Goal: Complete application form

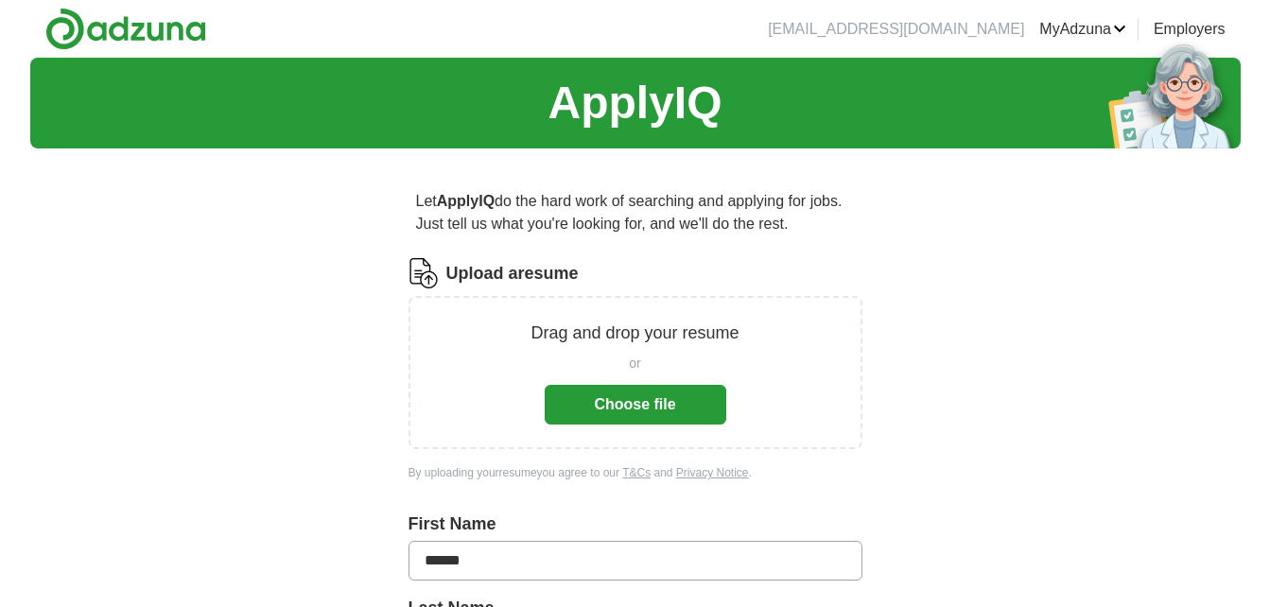
click at [636, 408] on button "Choose file" at bounding box center [636, 405] width 182 height 40
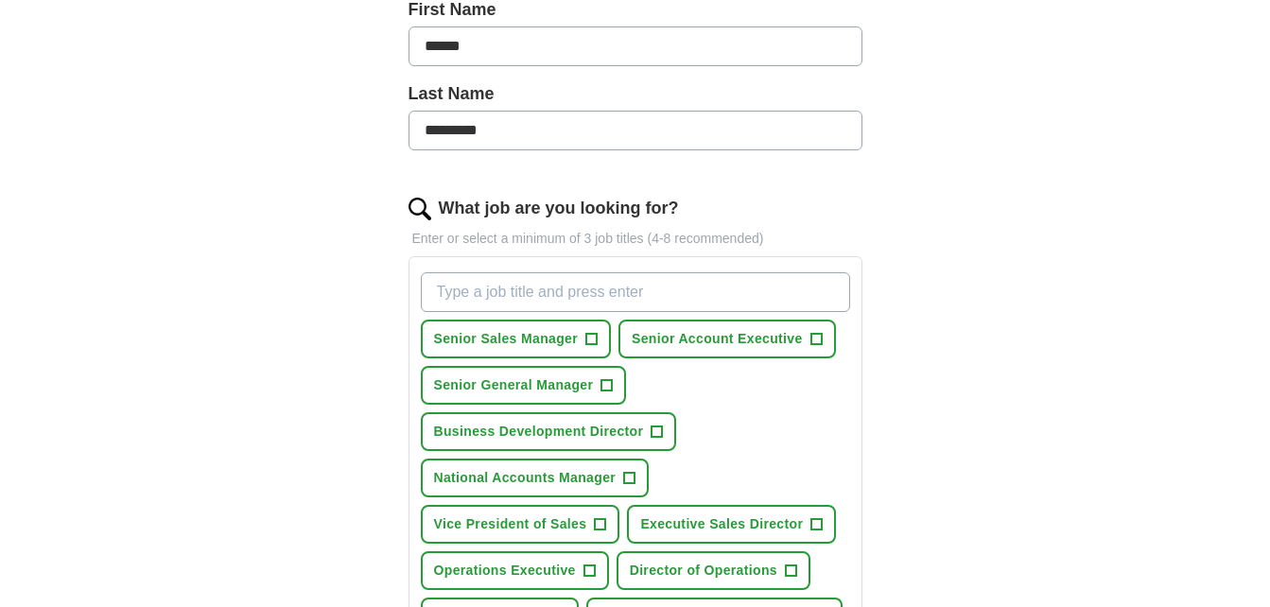
scroll to position [473, 0]
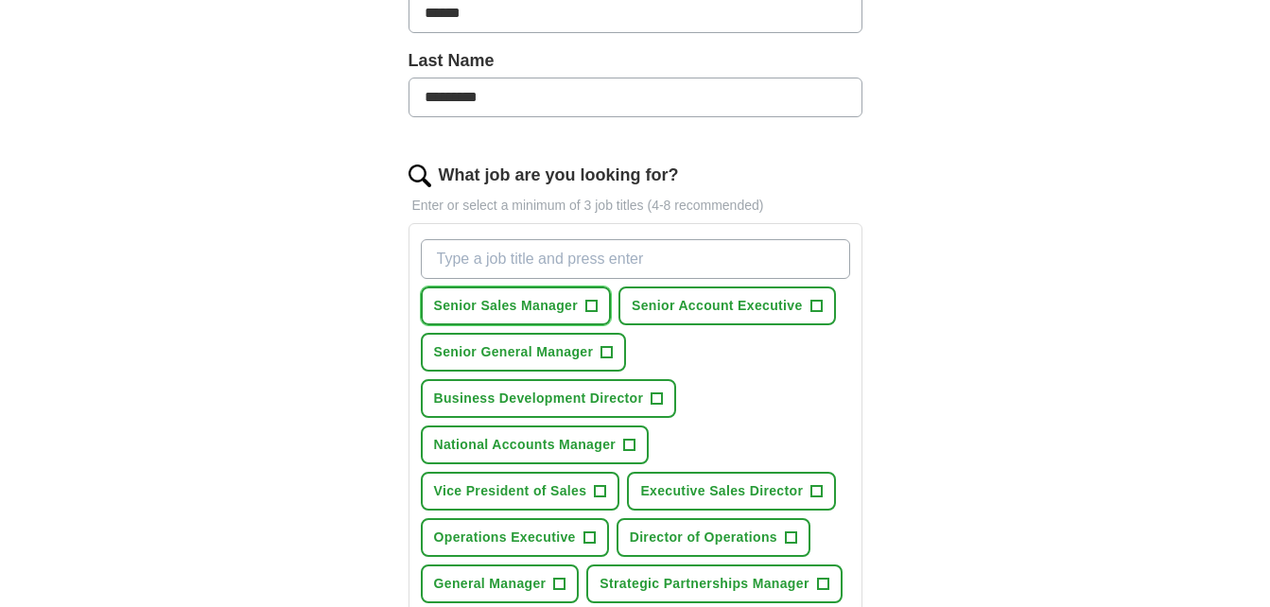
click at [594, 305] on span "+" at bounding box center [591, 306] width 11 height 15
click at [606, 353] on span "+" at bounding box center [606, 352] width 11 height 15
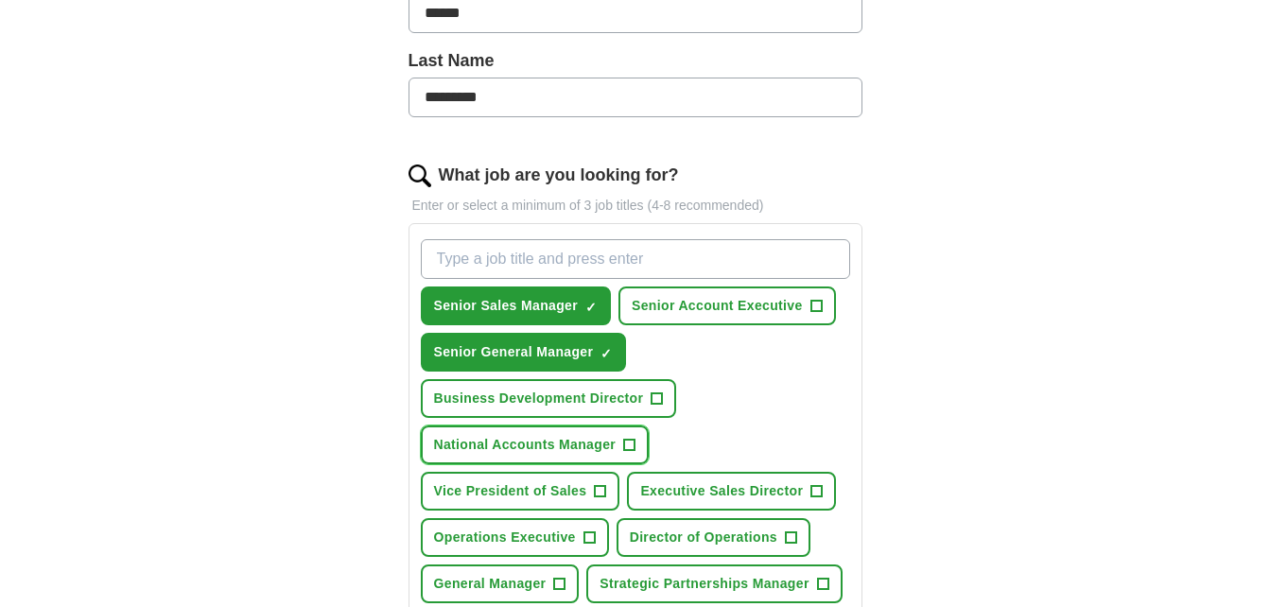
click at [634, 440] on span "+" at bounding box center [629, 445] width 11 height 15
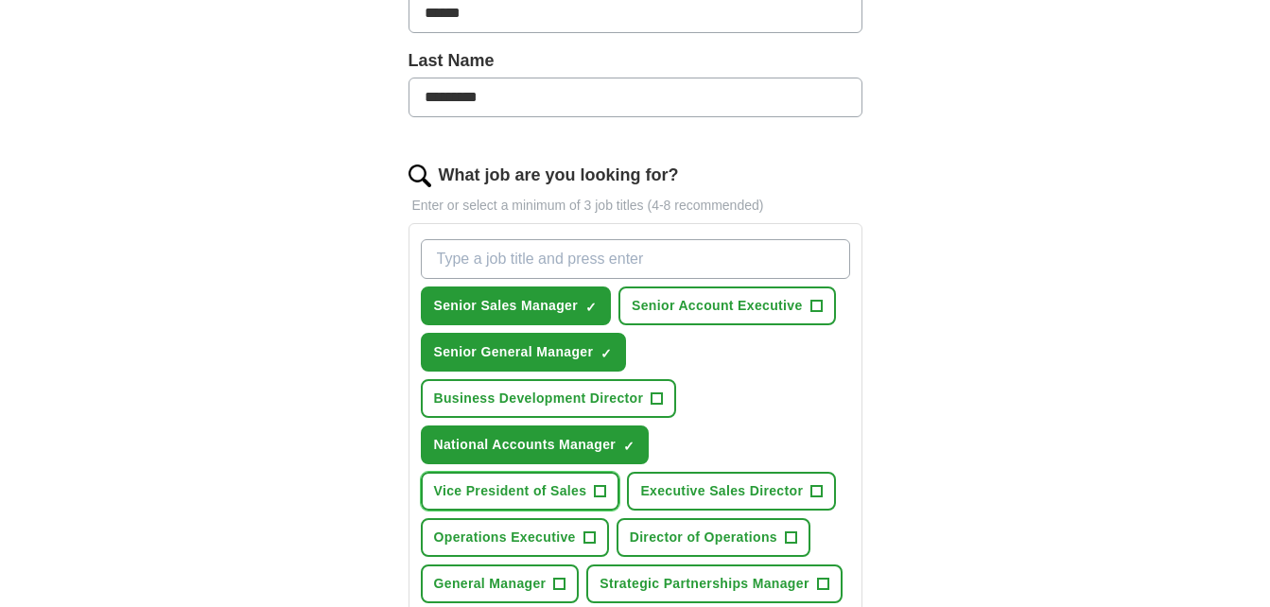
click at [600, 491] on span "+" at bounding box center [600, 491] width 11 height 15
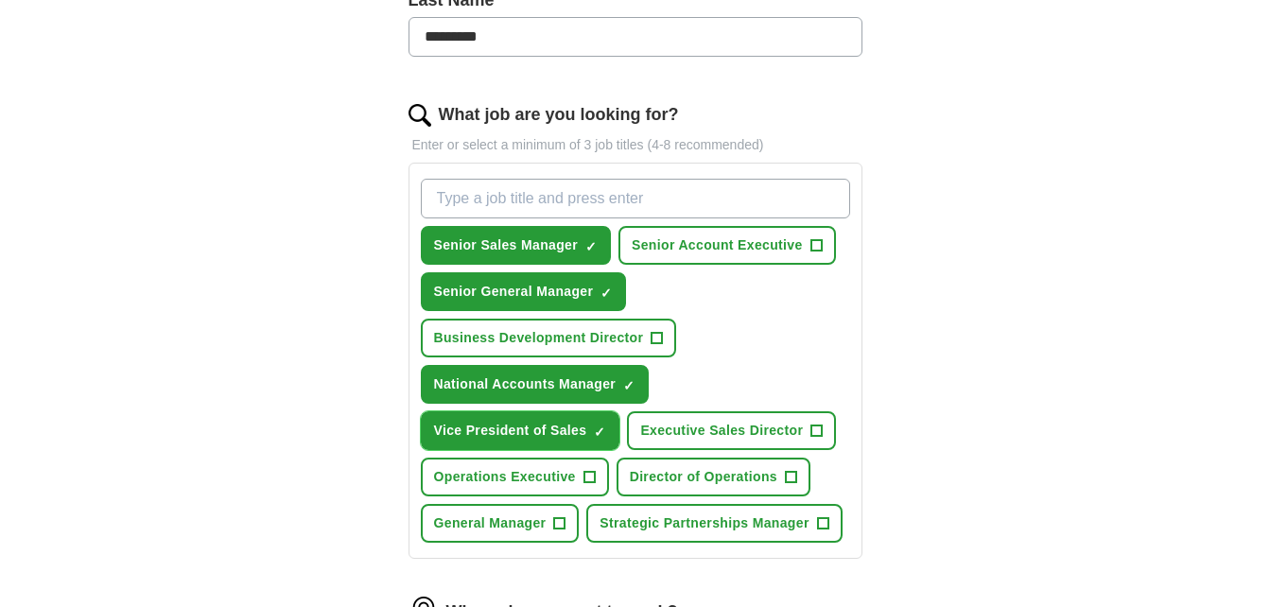
scroll to position [567, 0]
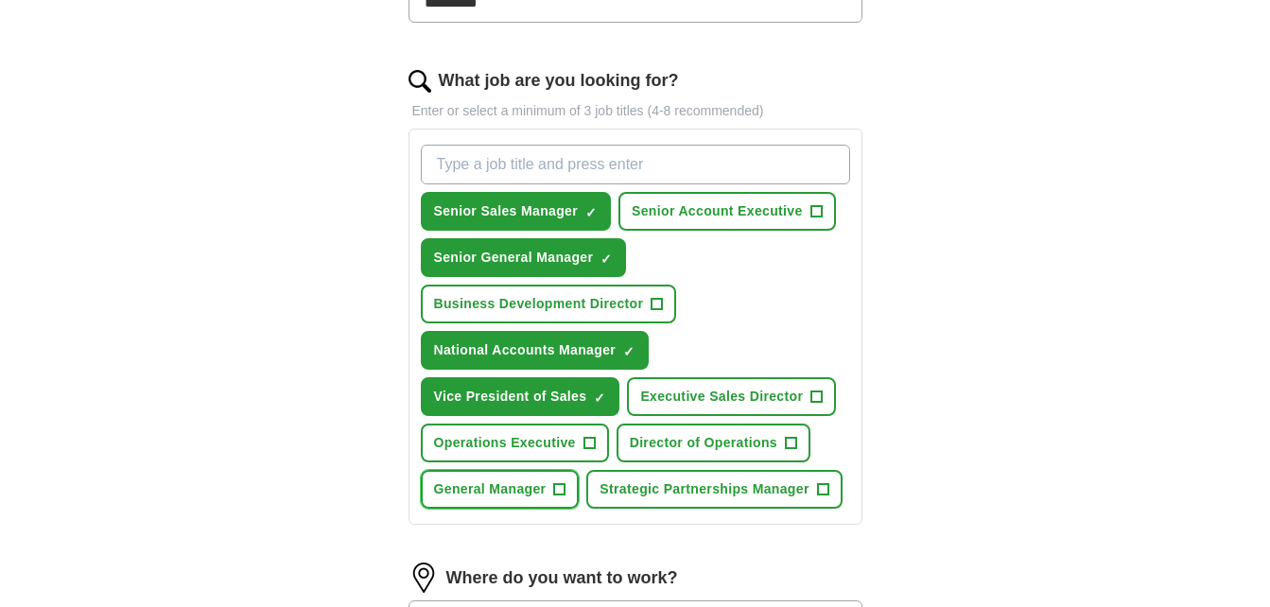
click at [555, 487] on span "+" at bounding box center [559, 489] width 11 height 15
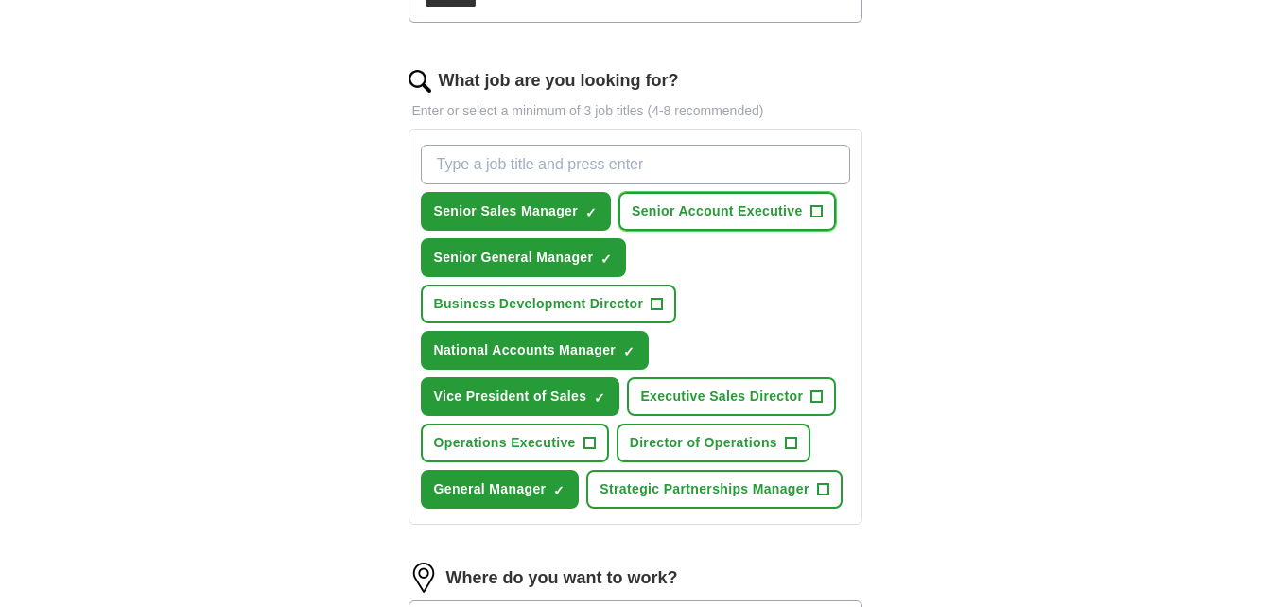
click at [817, 210] on span "+" at bounding box center [815, 211] width 11 height 15
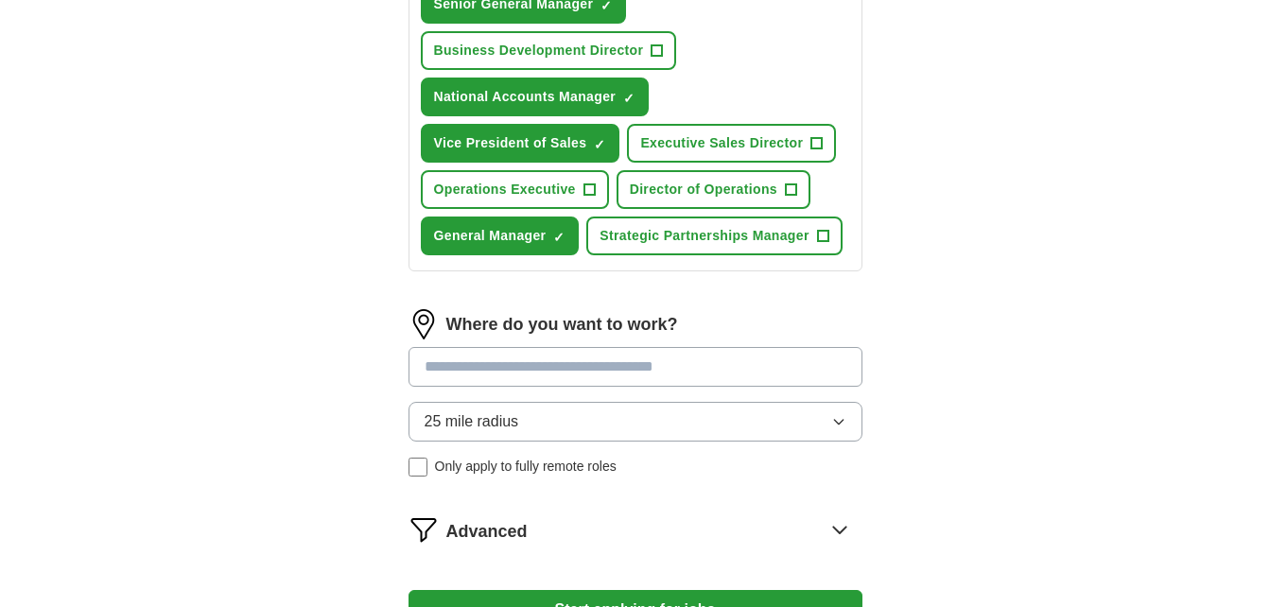
scroll to position [851, 0]
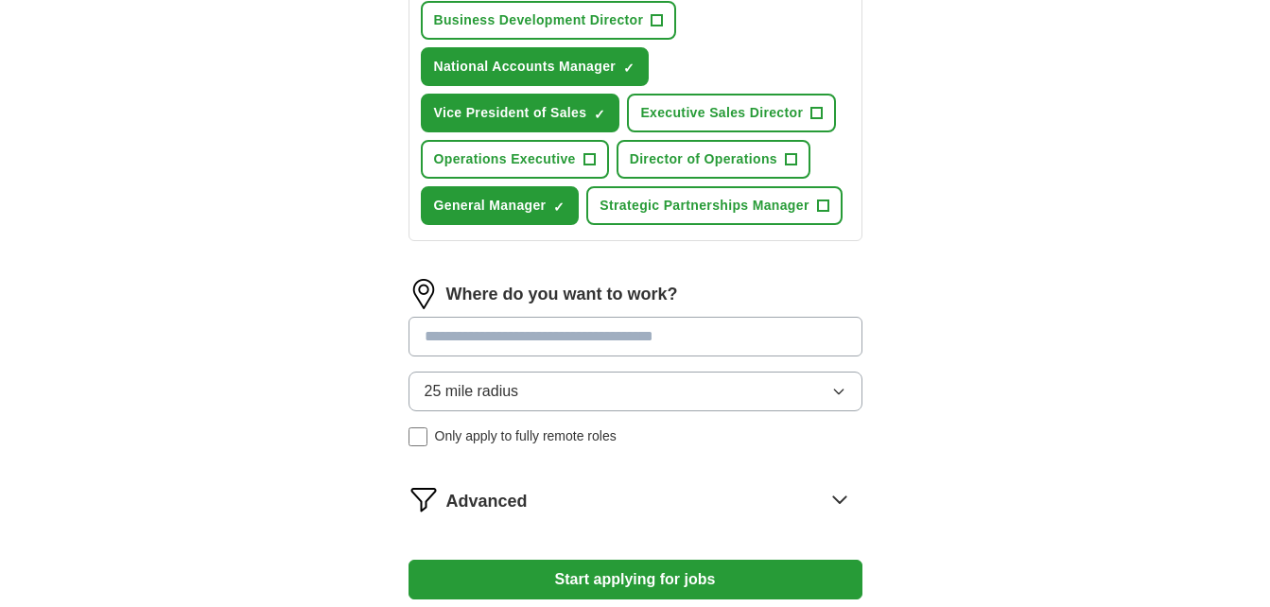
click at [801, 341] on input at bounding box center [636, 337] width 454 height 40
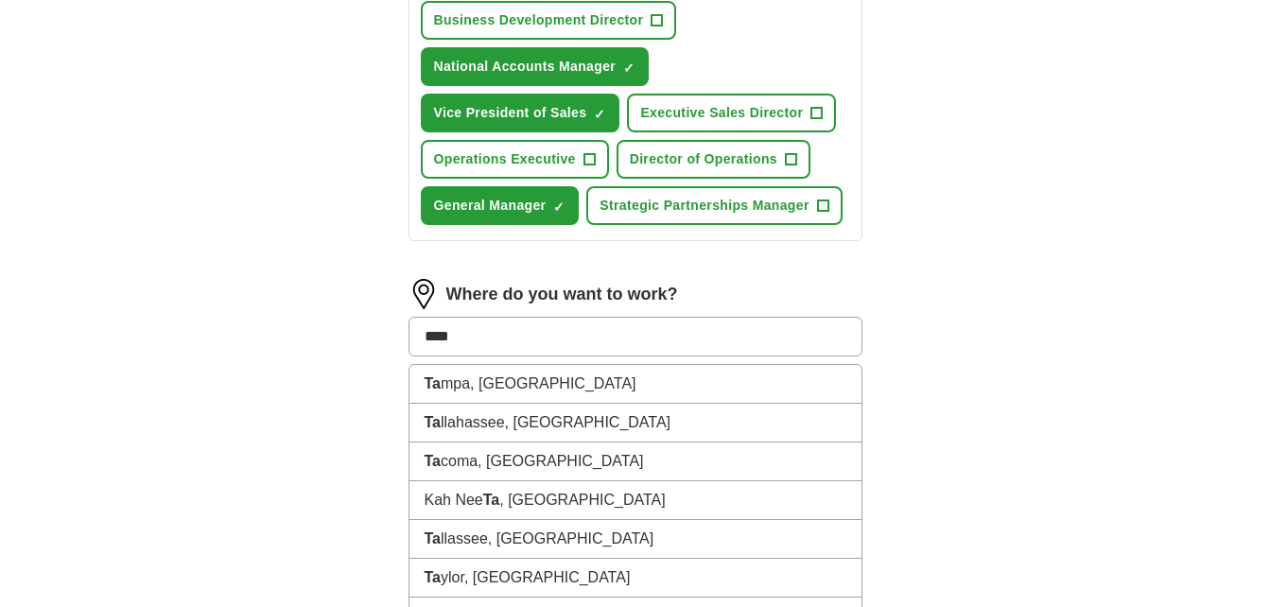
type input "*****"
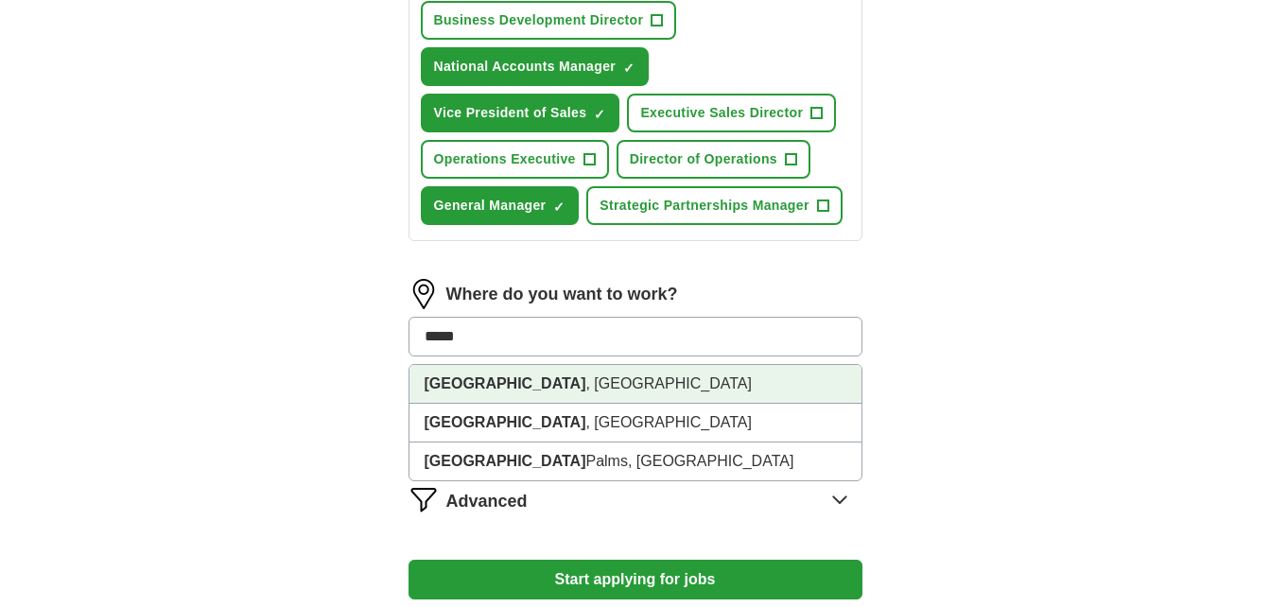
click at [450, 379] on strong "[GEOGRAPHIC_DATA]" at bounding box center [506, 383] width 162 height 16
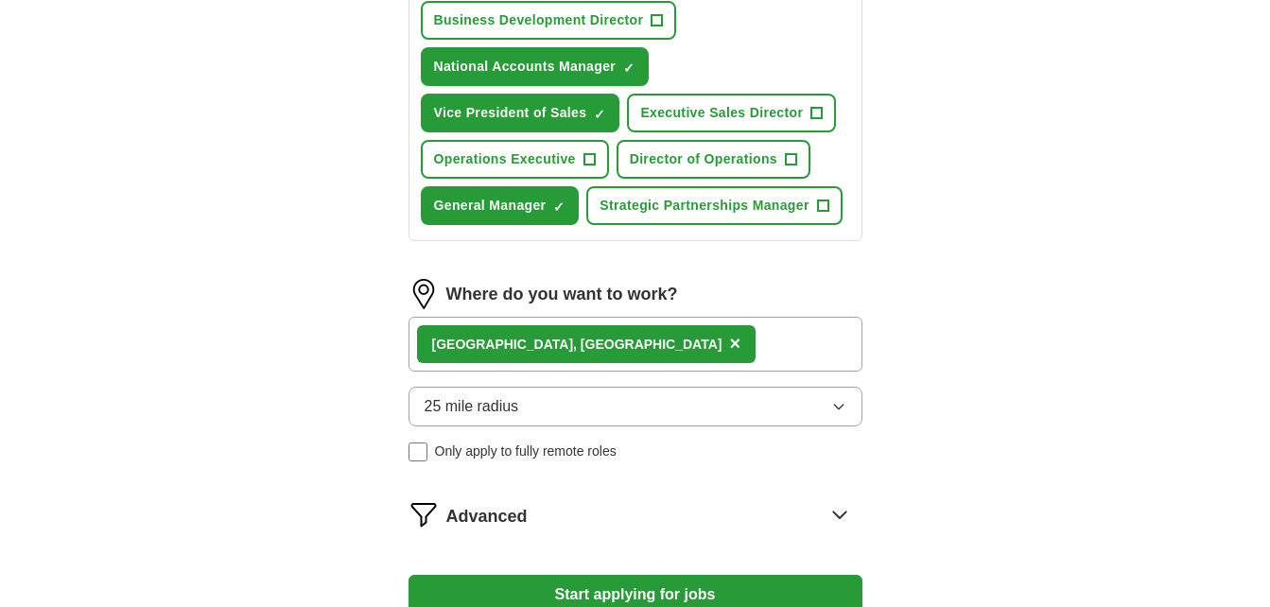
click at [836, 406] on icon "button" at bounding box center [838, 406] width 15 height 15
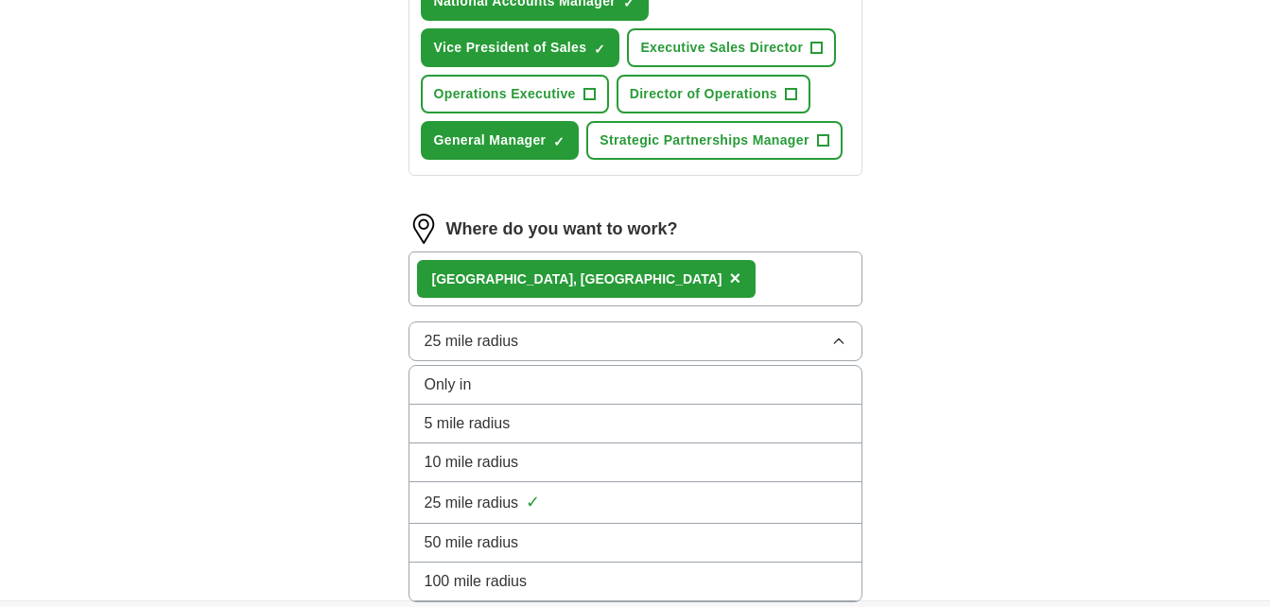
scroll to position [946, 0]
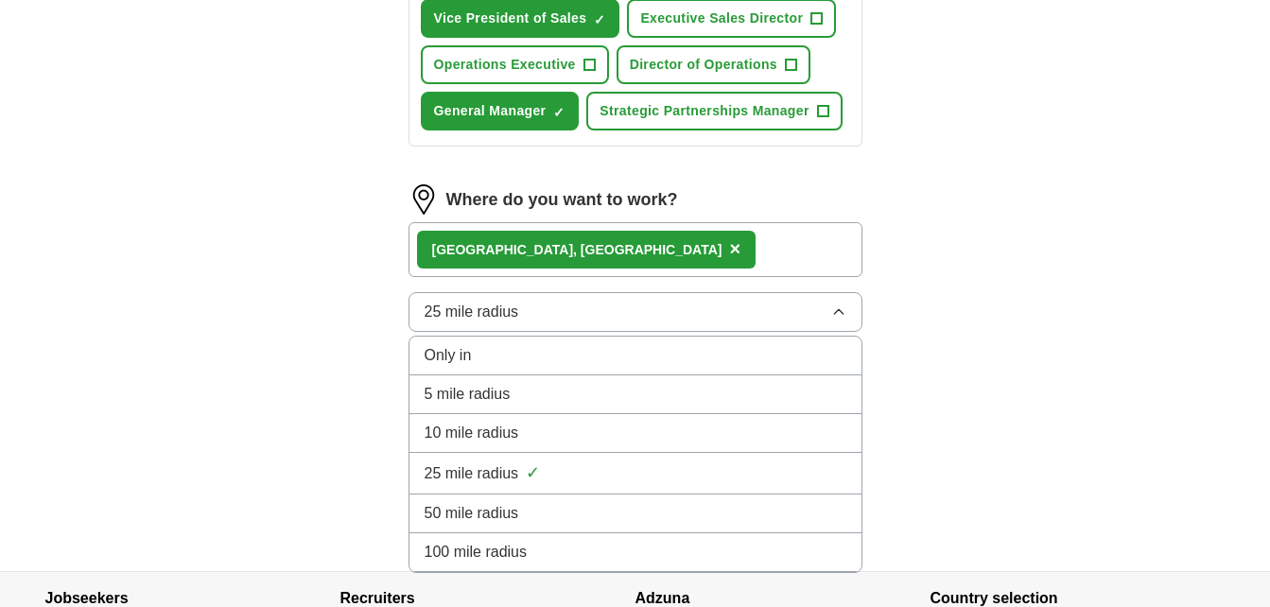
click at [717, 543] on div "100 mile radius" at bounding box center [636, 552] width 422 height 23
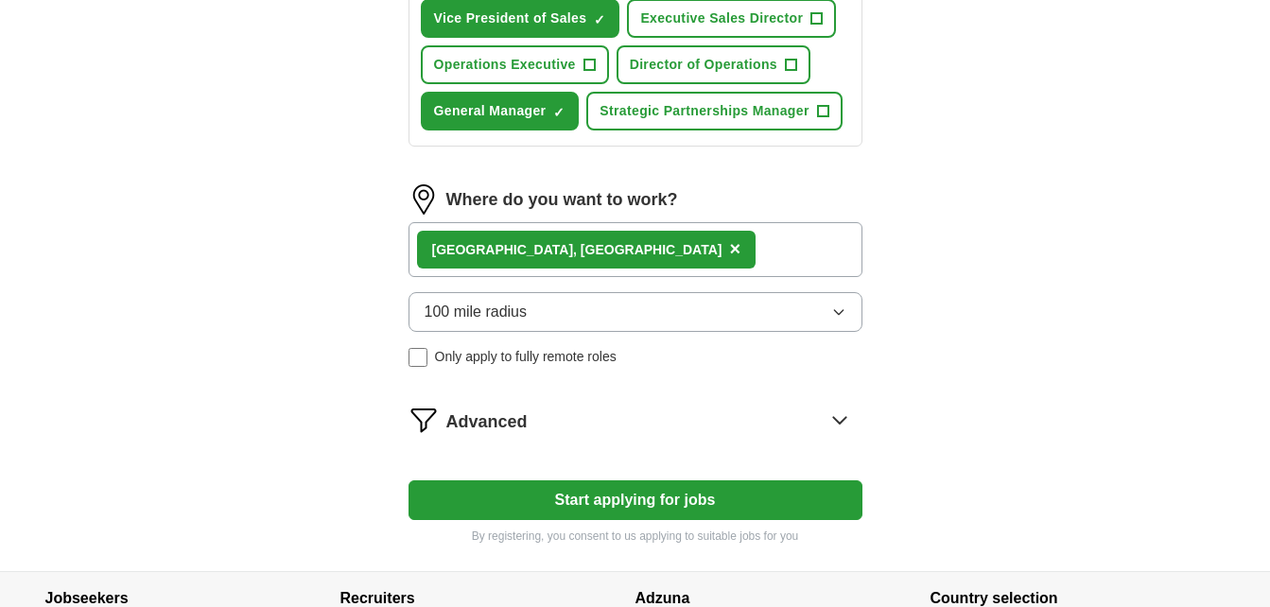
scroll to position [1040, 0]
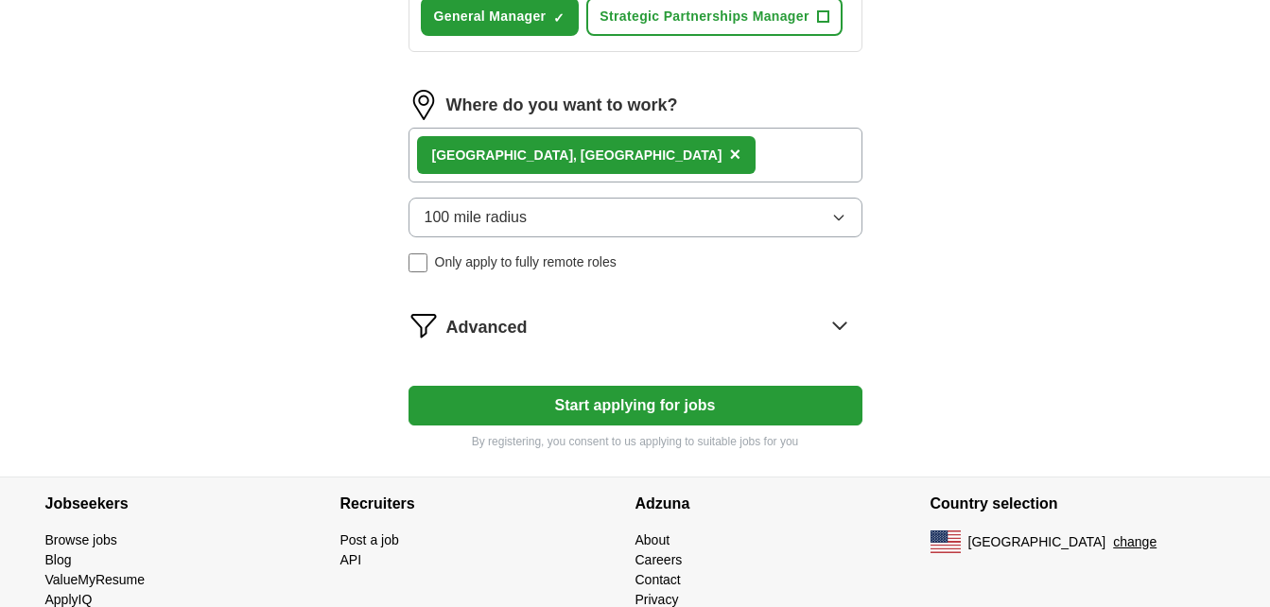
click at [835, 325] on icon at bounding box center [839, 325] width 12 height 7
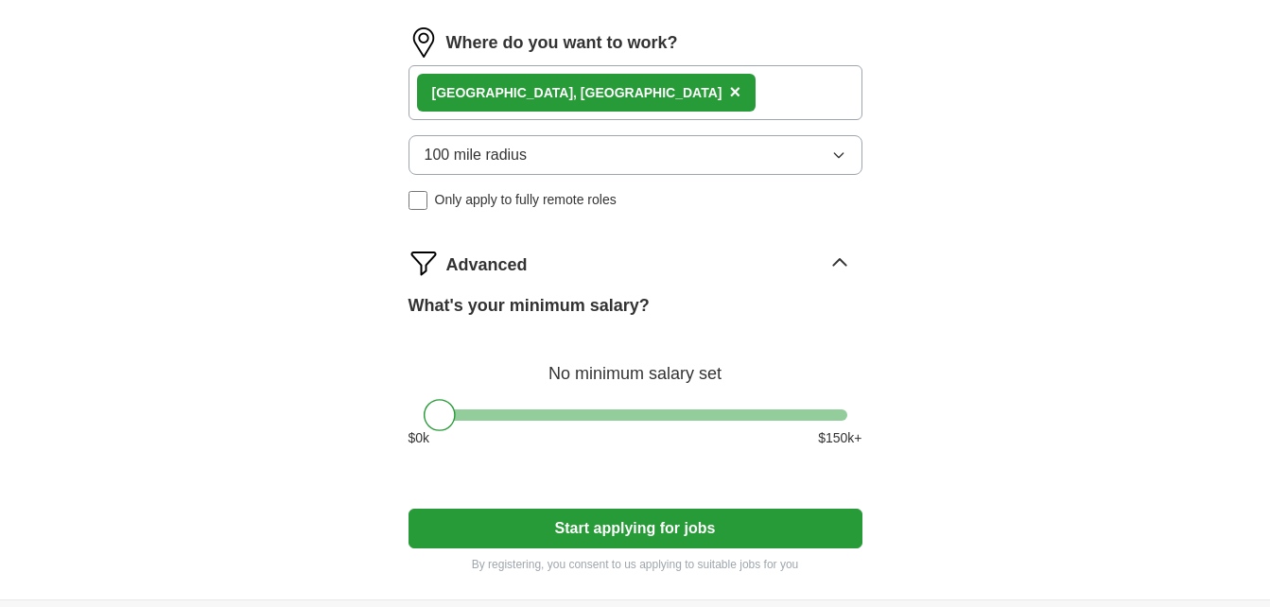
scroll to position [1135, 0]
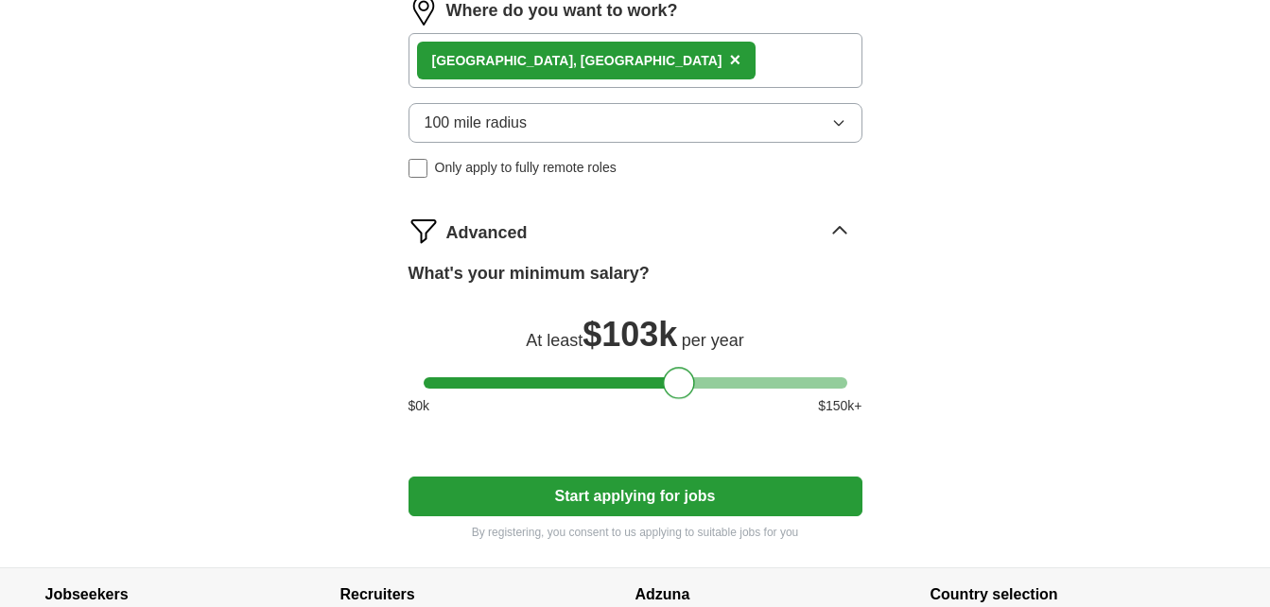
drag, startPoint x: 444, startPoint y: 387, endPoint x: 684, endPoint y: 398, distance: 239.5
click at [684, 398] on div "What's your minimum salary? At least $ 103k per year $ 0 k $ 150 k+" at bounding box center [636, 346] width 454 height 170
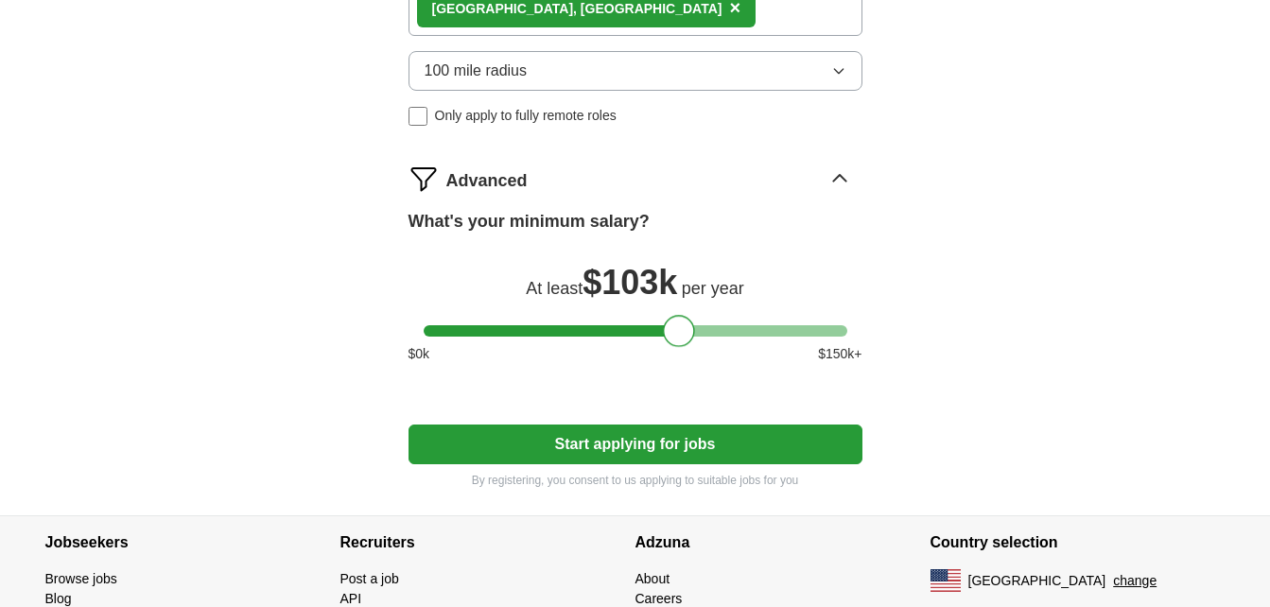
scroll to position [1229, 0]
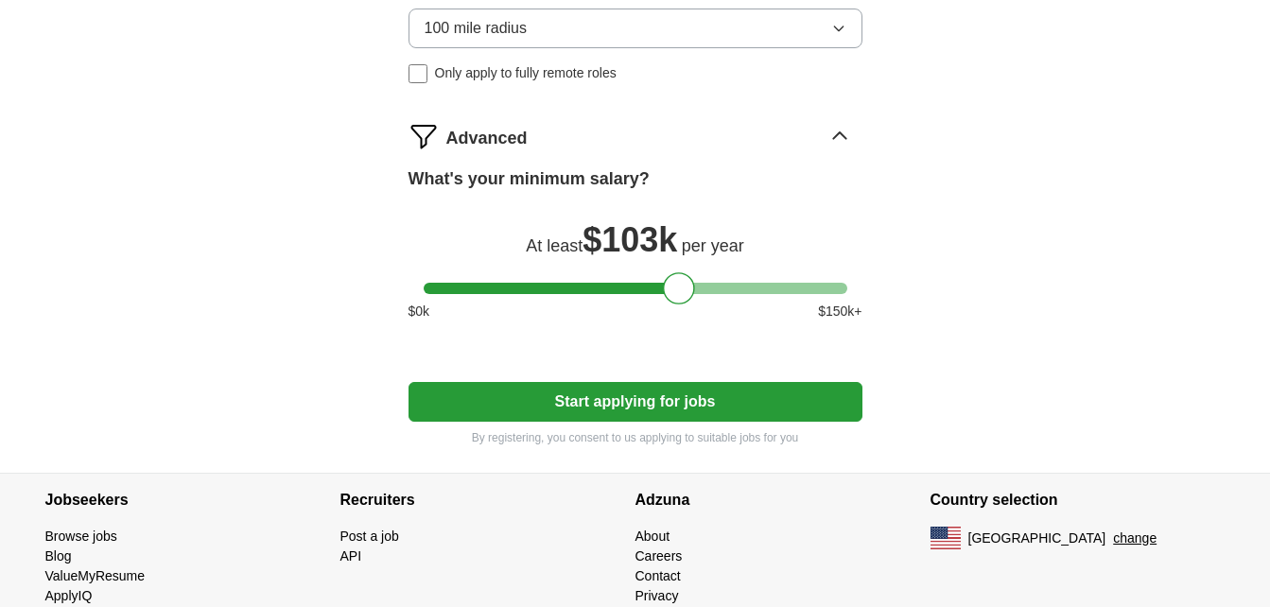
click at [600, 399] on button "Start applying for jobs" at bounding box center [636, 402] width 454 height 40
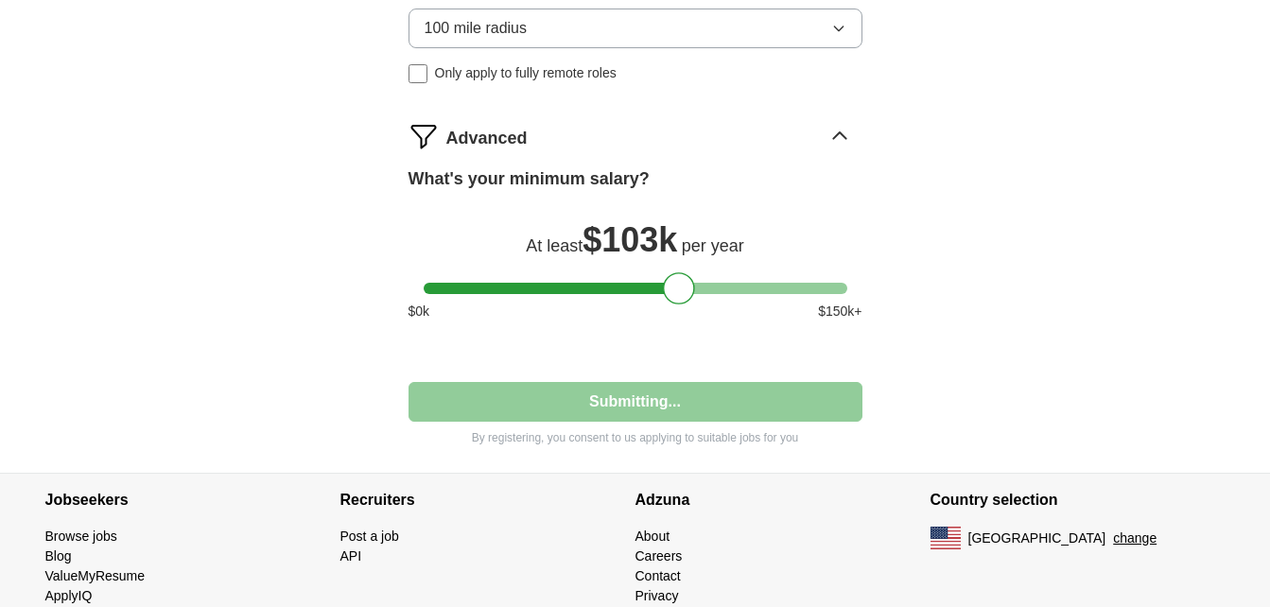
select select "**"
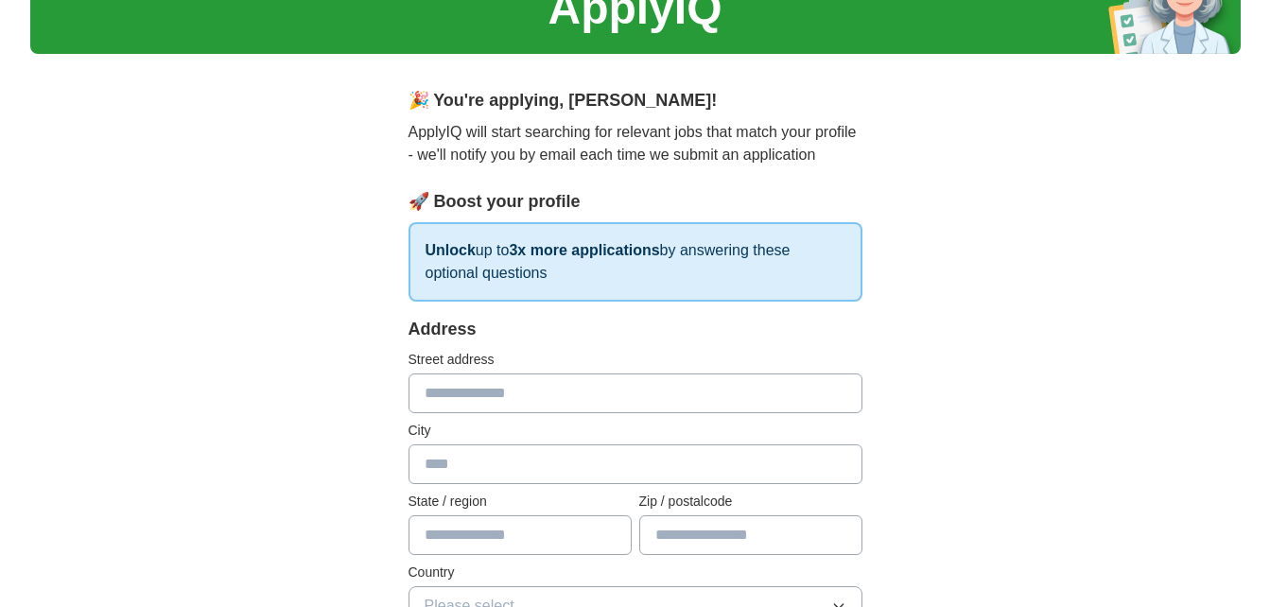
scroll to position [189, 0]
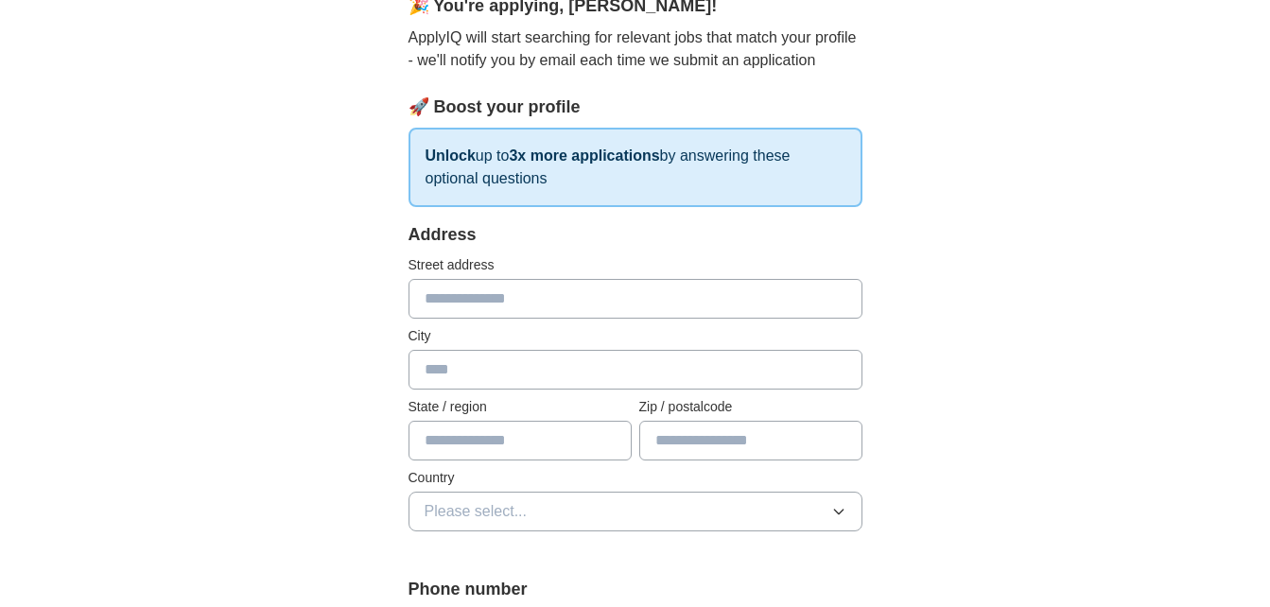
click at [458, 299] on input "text" at bounding box center [636, 299] width 454 height 40
type input "**********"
type input "******"
type input "*****"
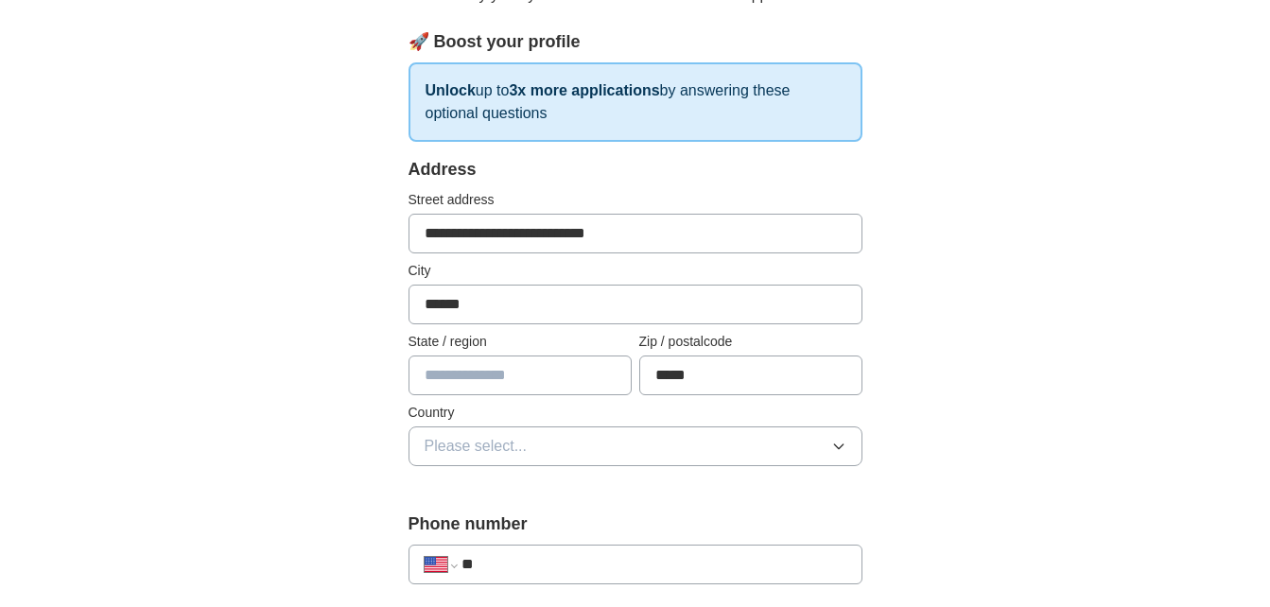
scroll to position [284, 0]
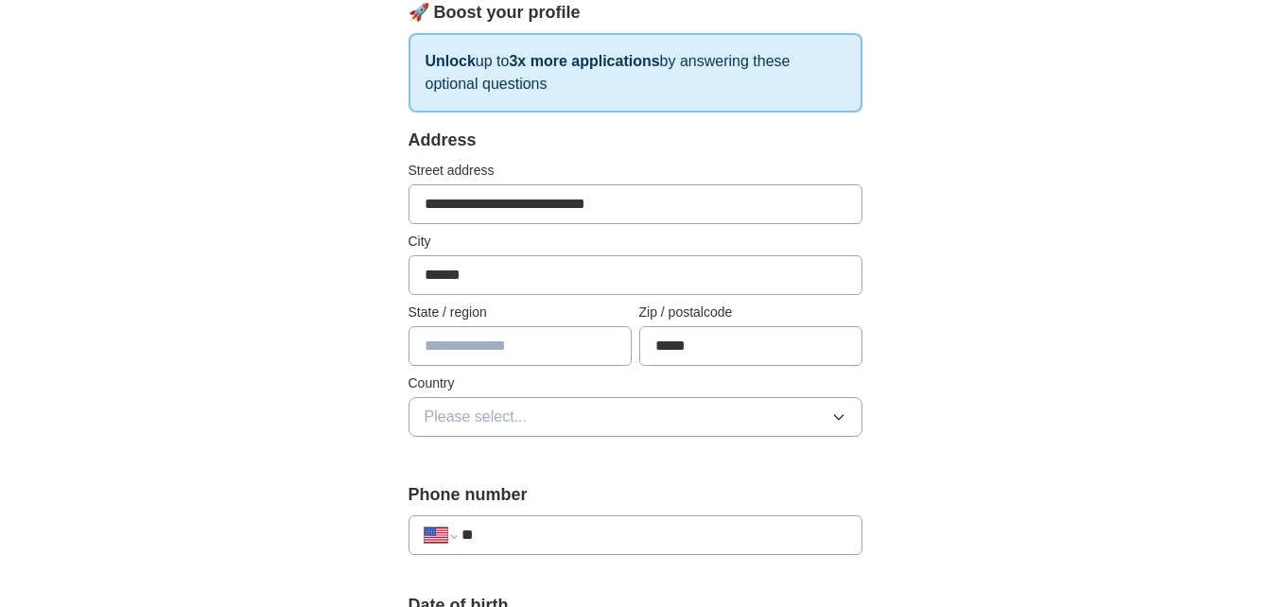
click at [574, 347] on input "text" at bounding box center [520, 346] width 223 height 40
type input "**"
click at [837, 421] on icon "button" at bounding box center [838, 416] width 15 height 15
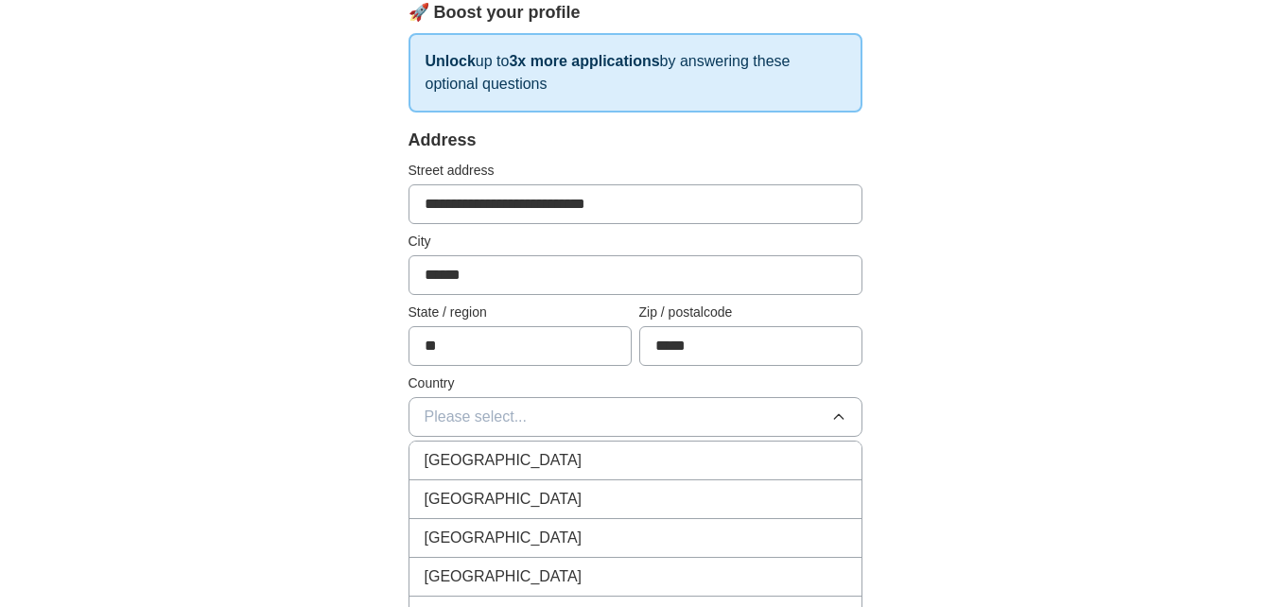
click at [807, 503] on div "[GEOGRAPHIC_DATA]" at bounding box center [636, 499] width 422 height 23
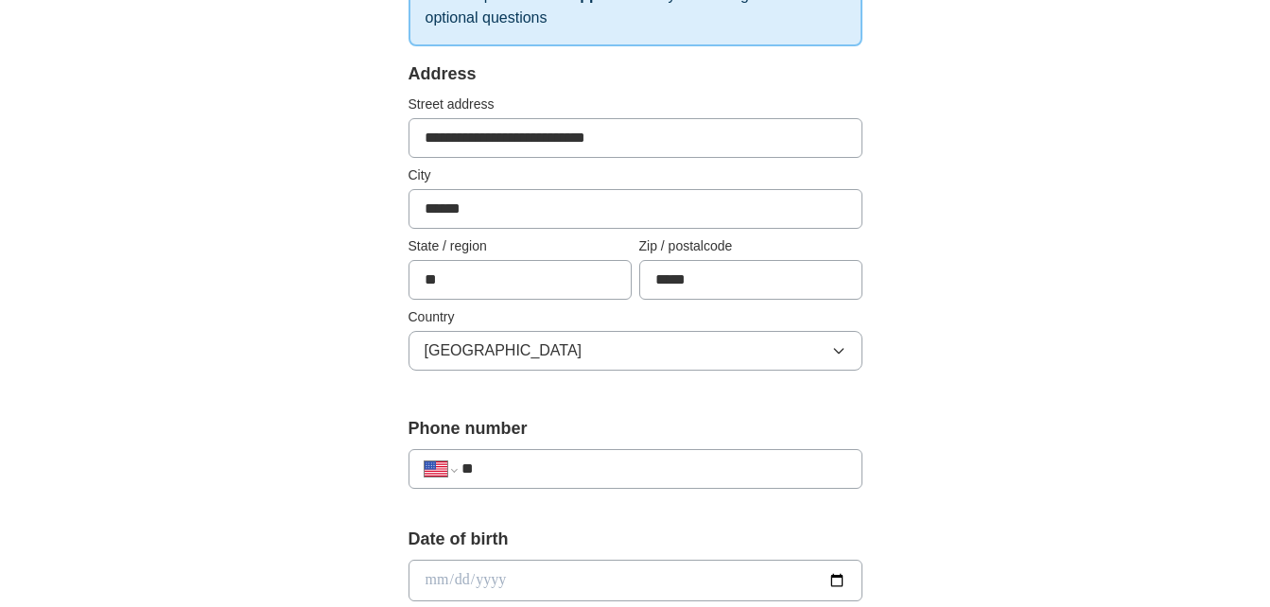
scroll to position [473, 0]
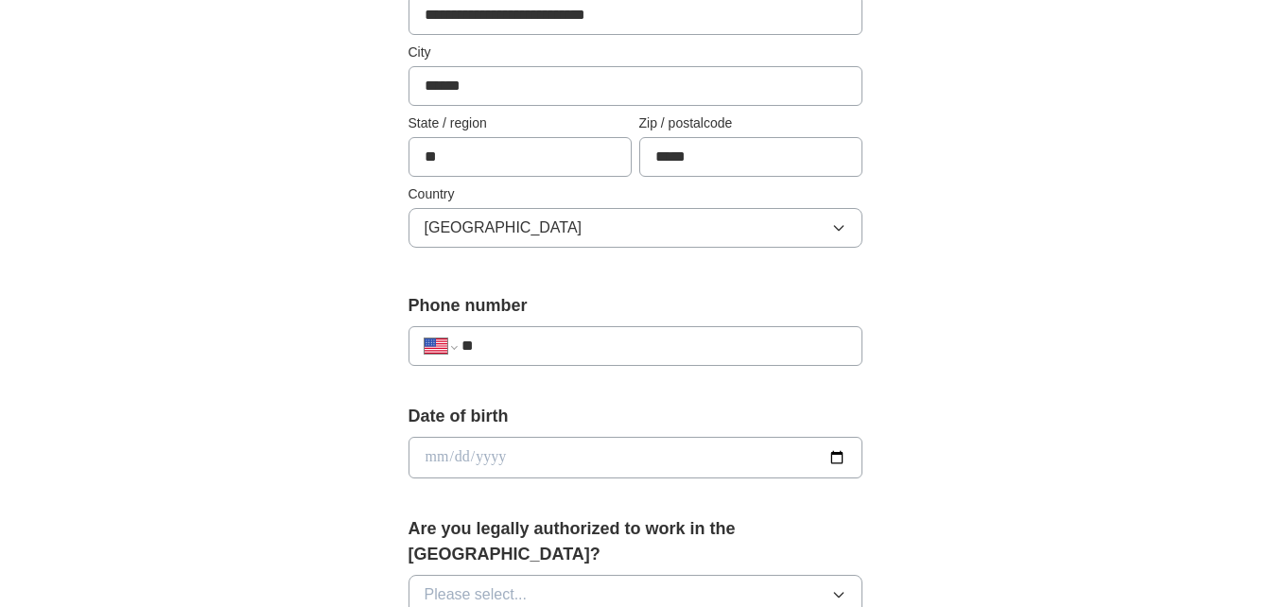
click at [523, 338] on input "**" at bounding box center [654, 346] width 384 height 23
type input "**********"
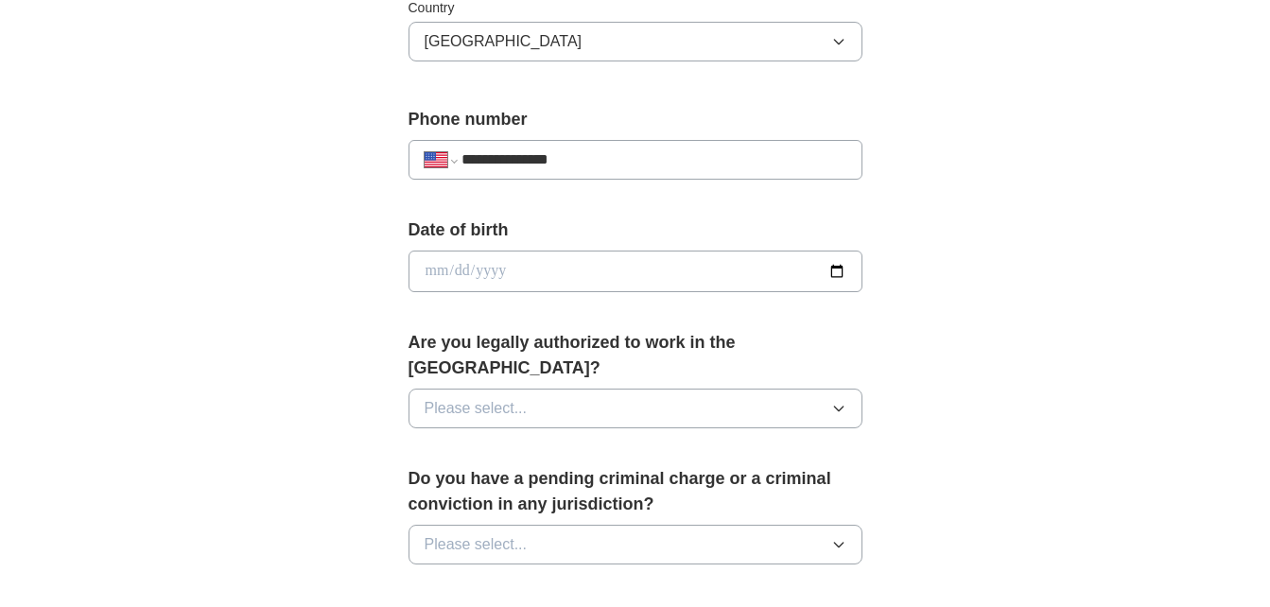
scroll to position [662, 0]
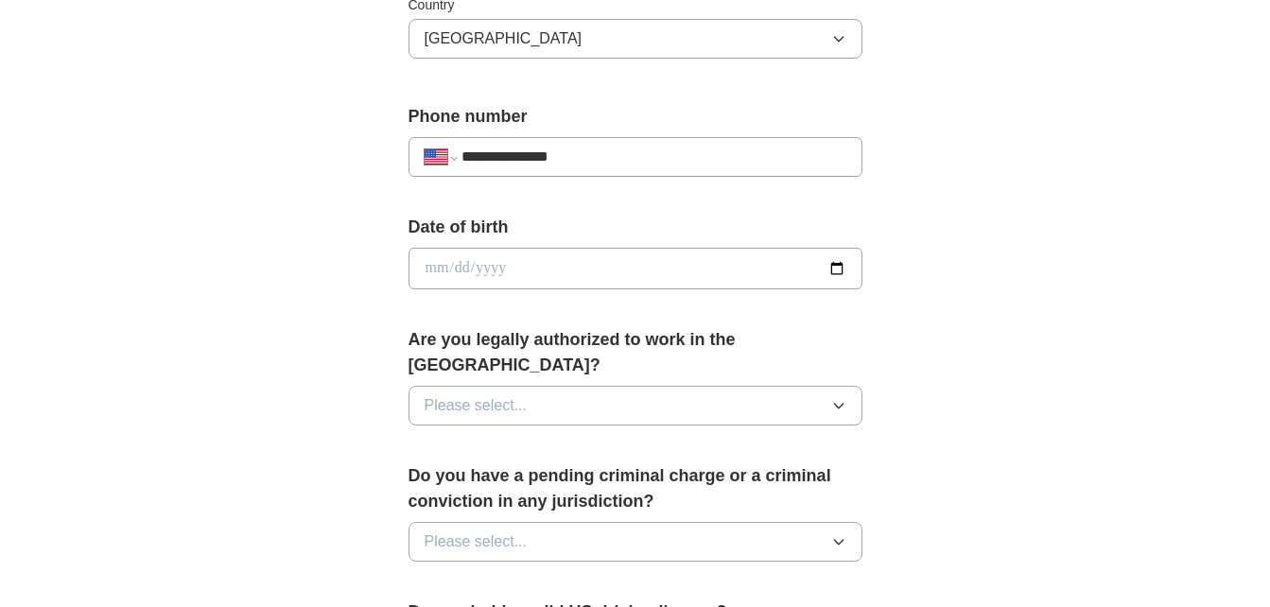
click at [831, 398] on icon "button" at bounding box center [838, 405] width 15 height 15
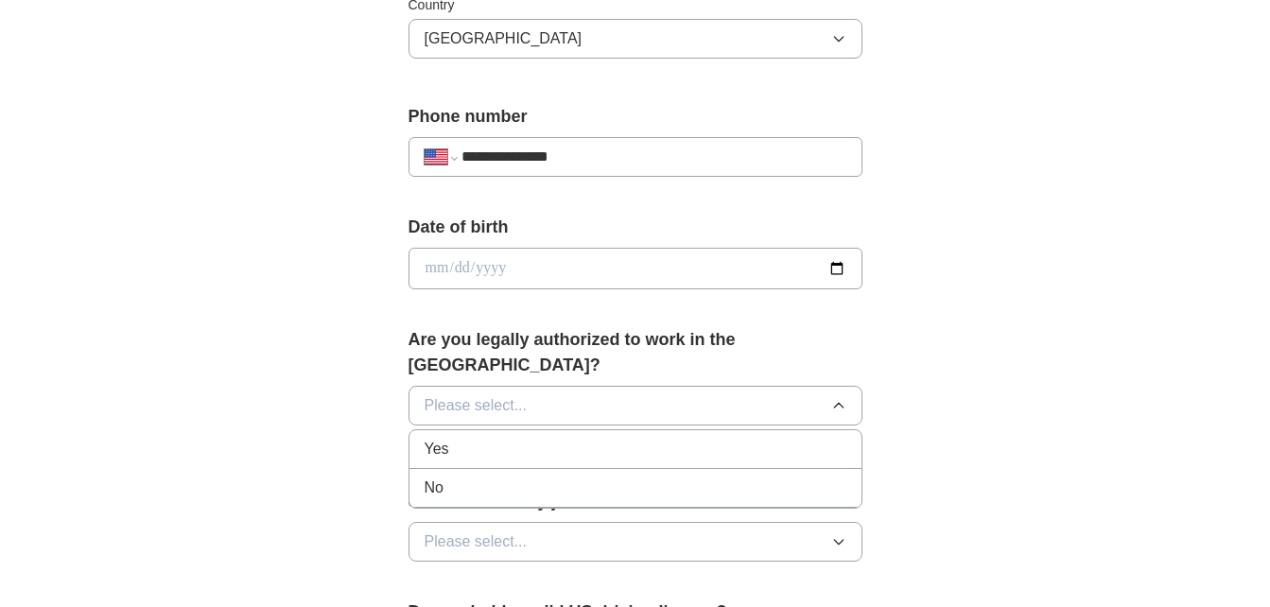
click at [775, 438] on div "Yes" at bounding box center [636, 449] width 422 height 23
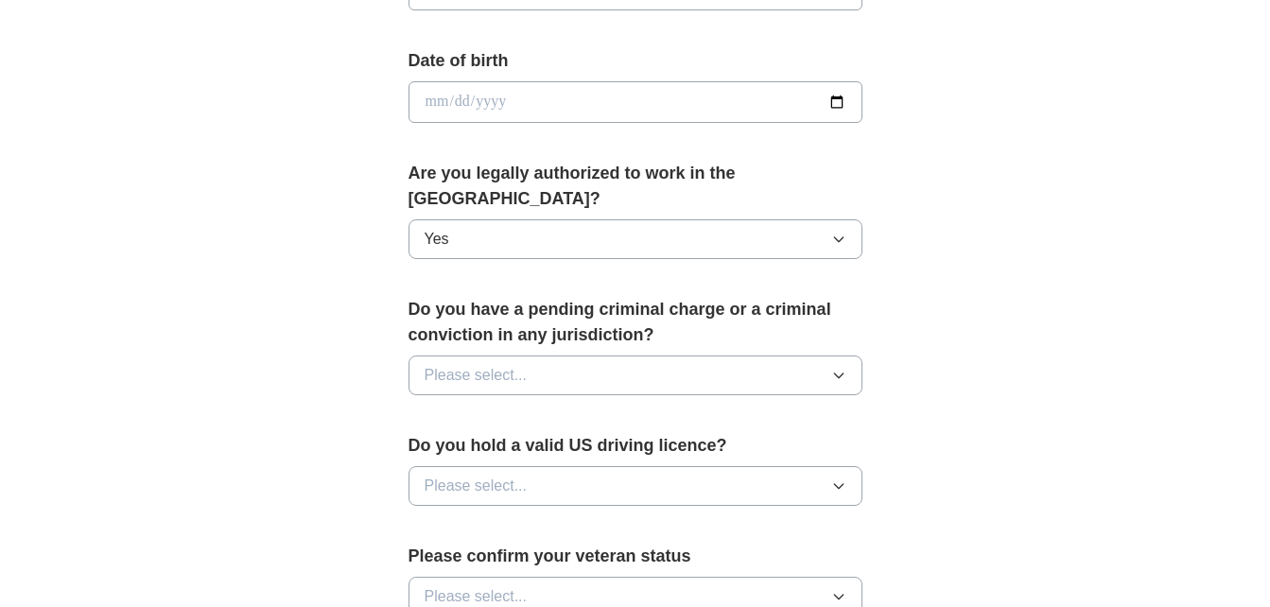
scroll to position [851, 0]
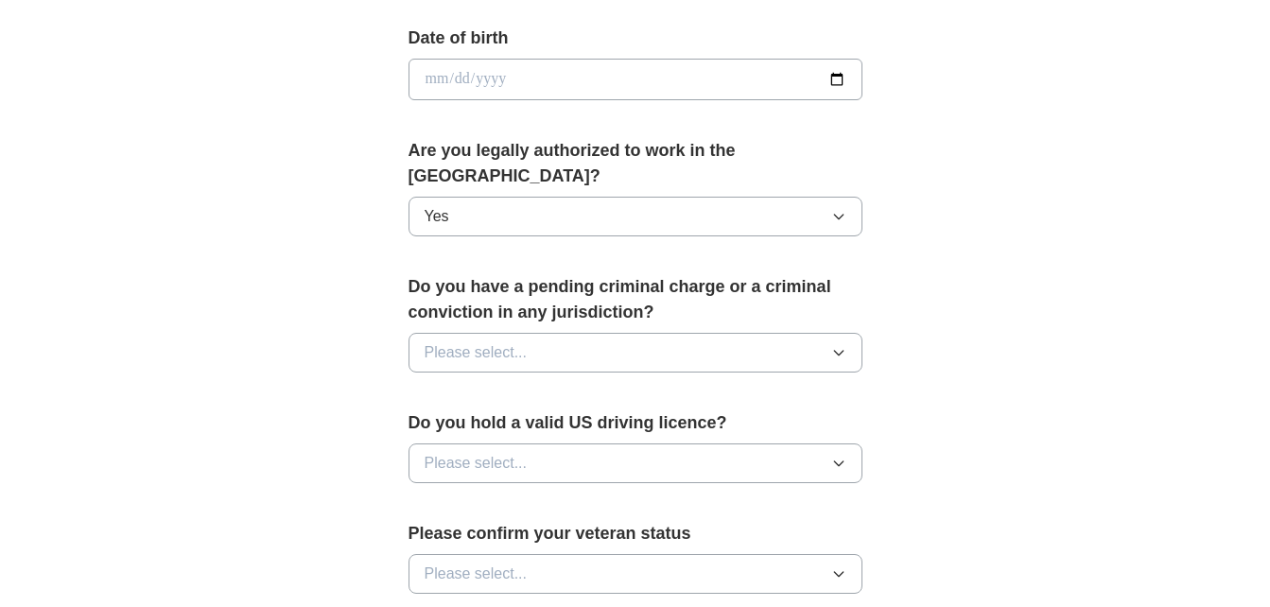
click at [834, 345] on icon "button" at bounding box center [838, 352] width 15 height 15
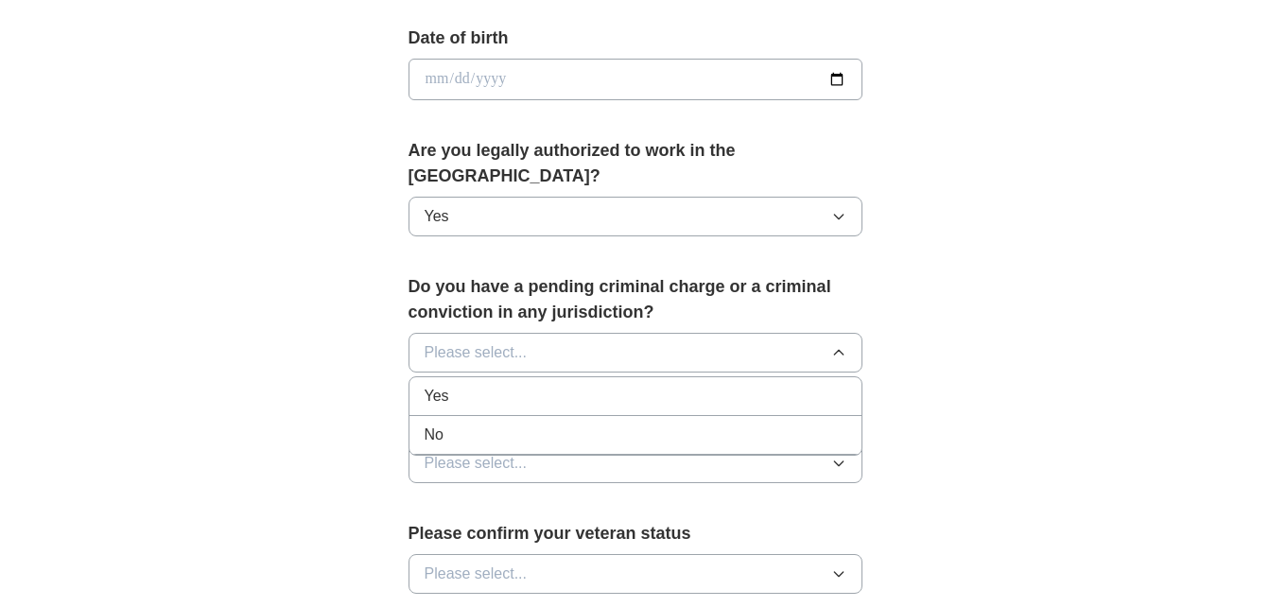
click at [791, 424] on div "No" at bounding box center [636, 435] width 422 height 23
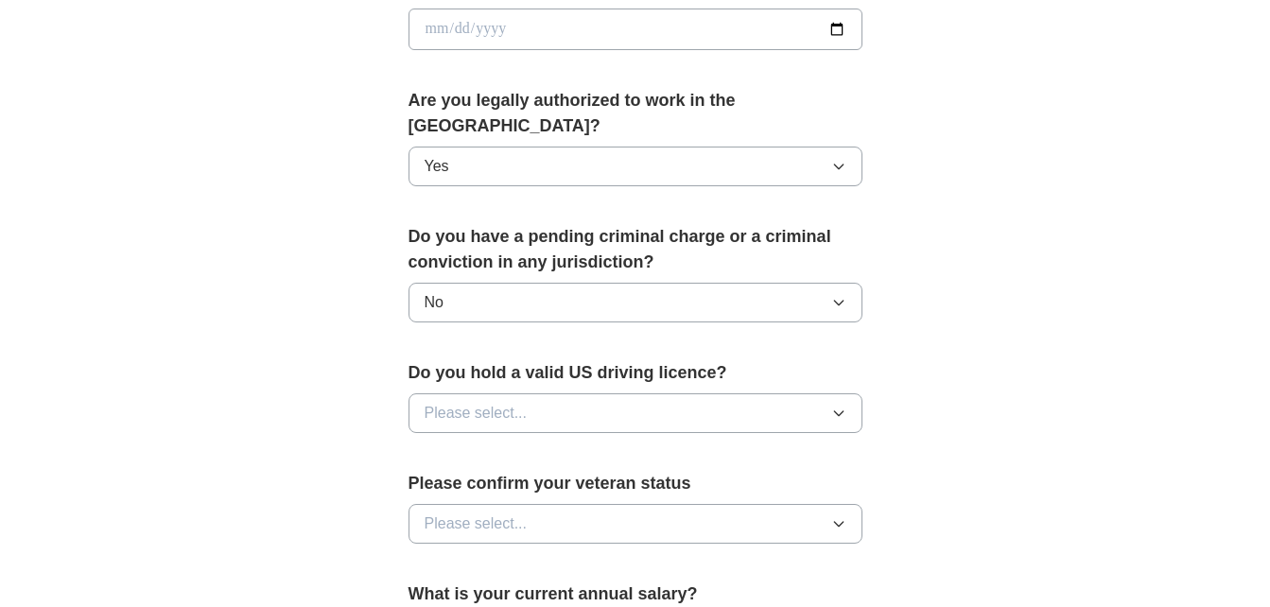
scroll to position [946, 0]
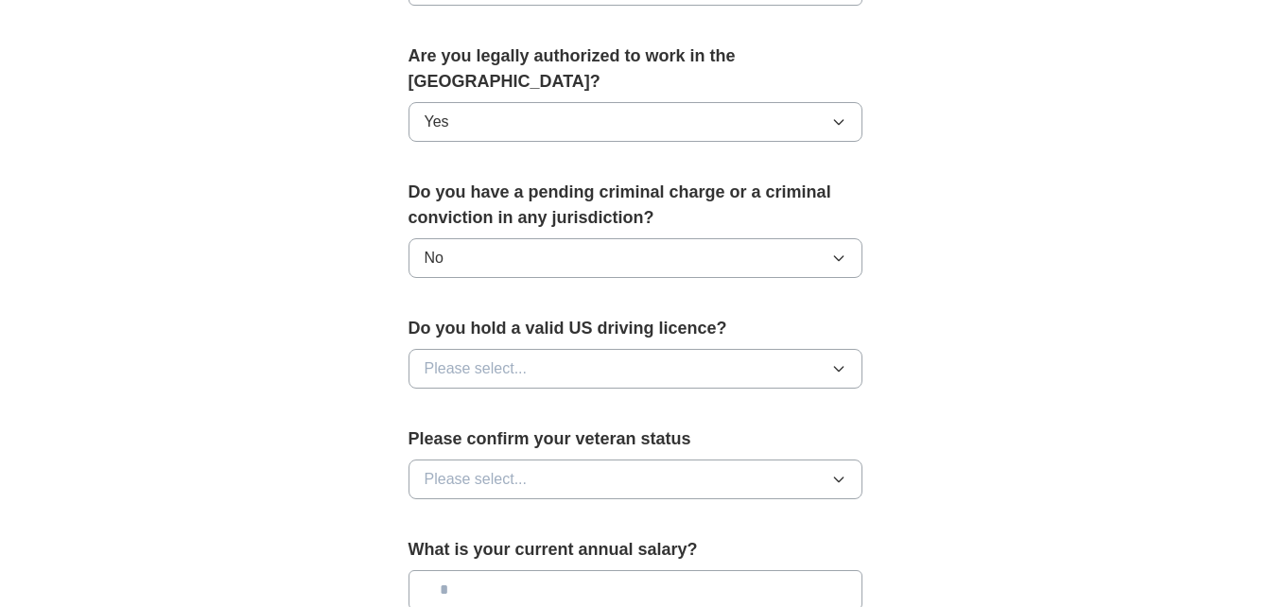
click at [829, 349] on button "Please select..." at bounding box center [636, 369] width 454 height 40
click at [773, 401] on div "Yes" at bounding box center [636, 412] width 422 height 23
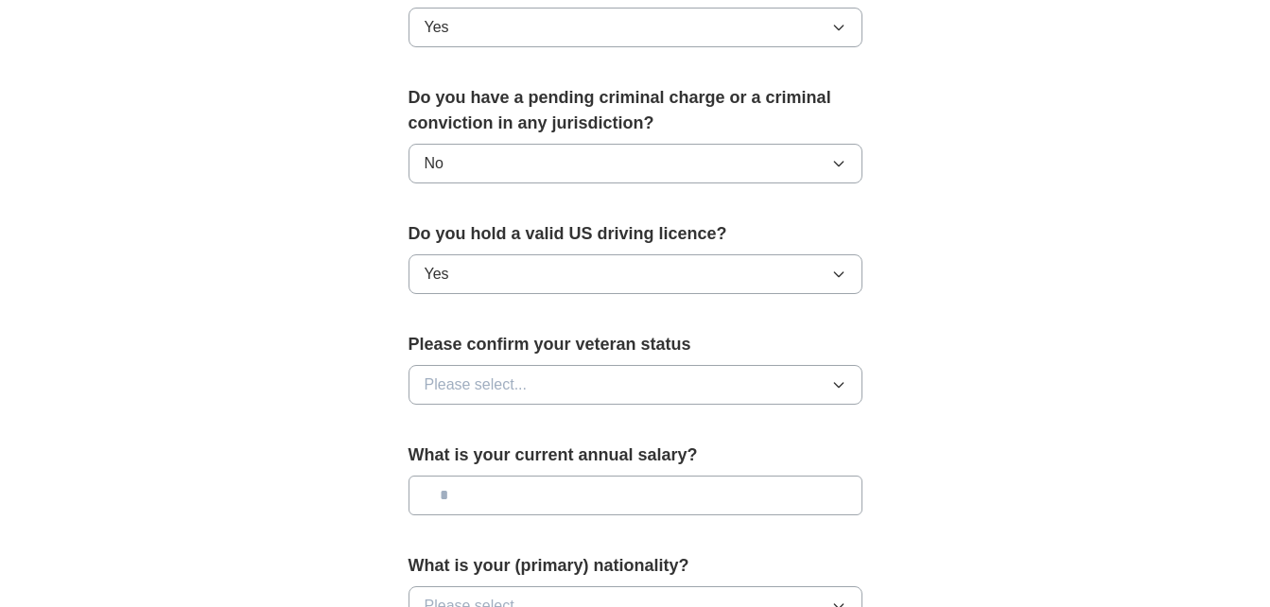
click at [840, 383] on icon "button" at bounding box center [838, 385] width 9 height 5
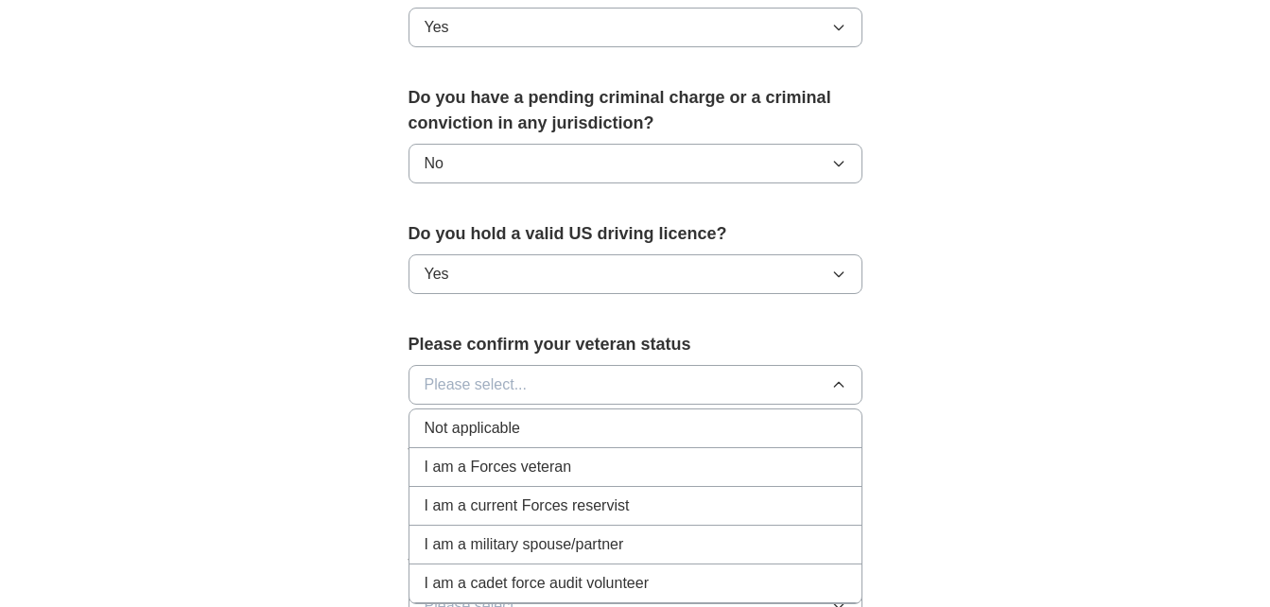
click at [817, 417] on div "Not applicable" at bounding box center [636, 428] width 422 height 23
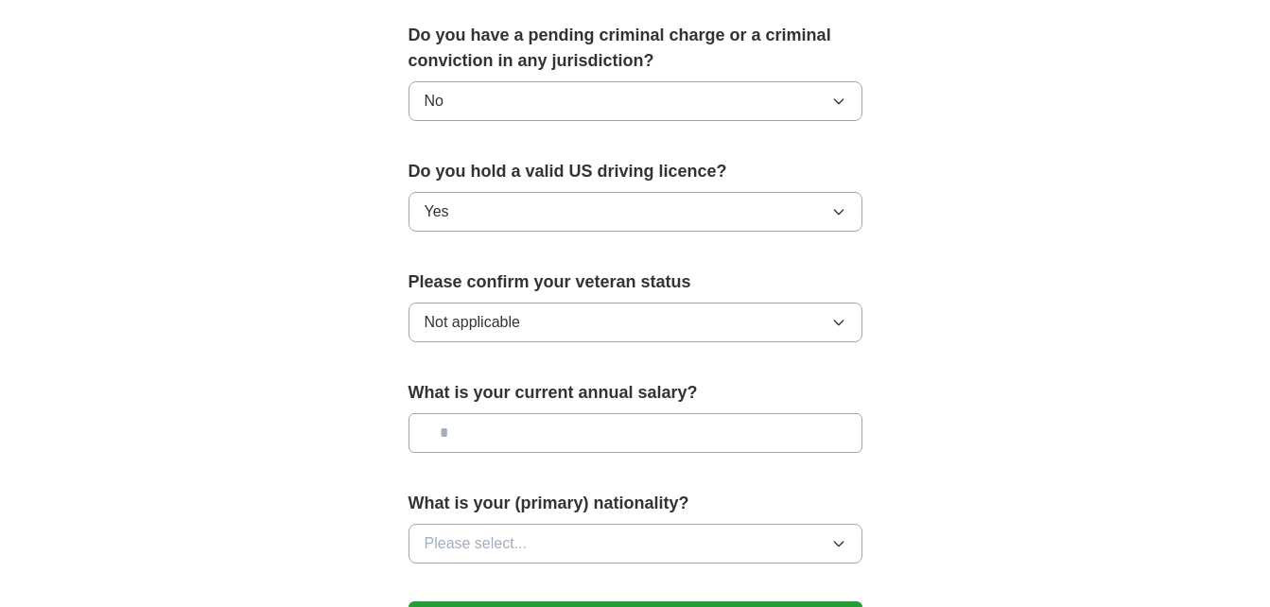
scroll to position [1135, 0]
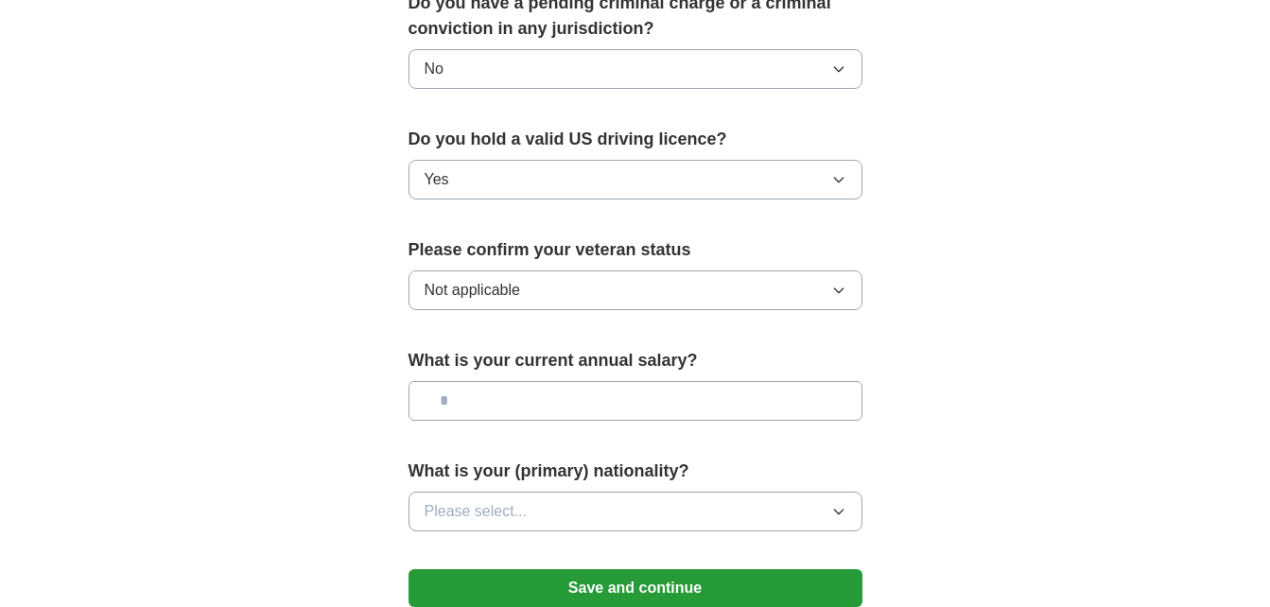
click at [856, 383] on input "text" at bounding box center [636, 401] width 454 height 40
type input "********"
click at [840, 504] on icon "button" at bounding box center [838, 511] width 15 height 15
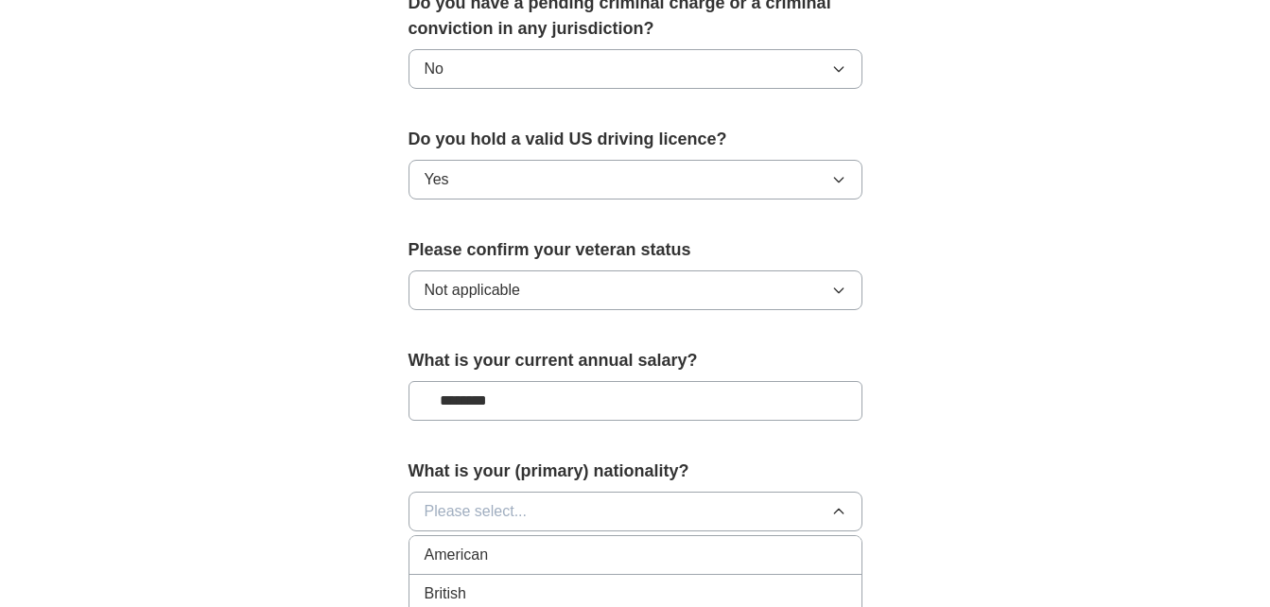
scroll to position [1229, 0]
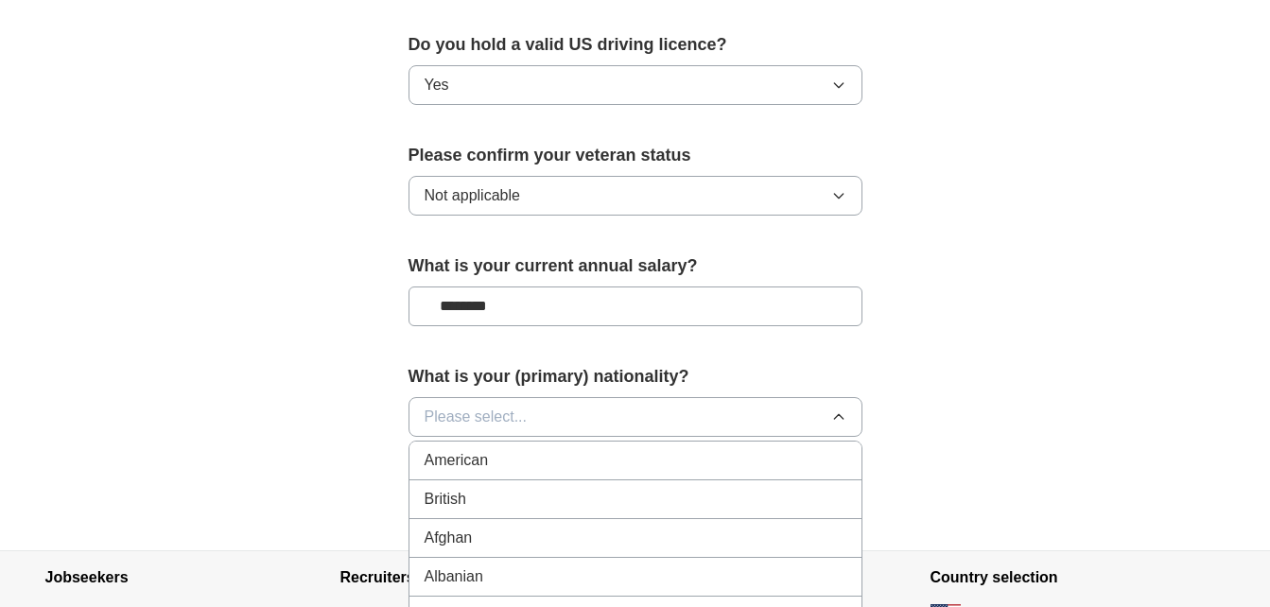
click at [699, 449] on div "American" at bounding box center [636, 460] width 422 height 23
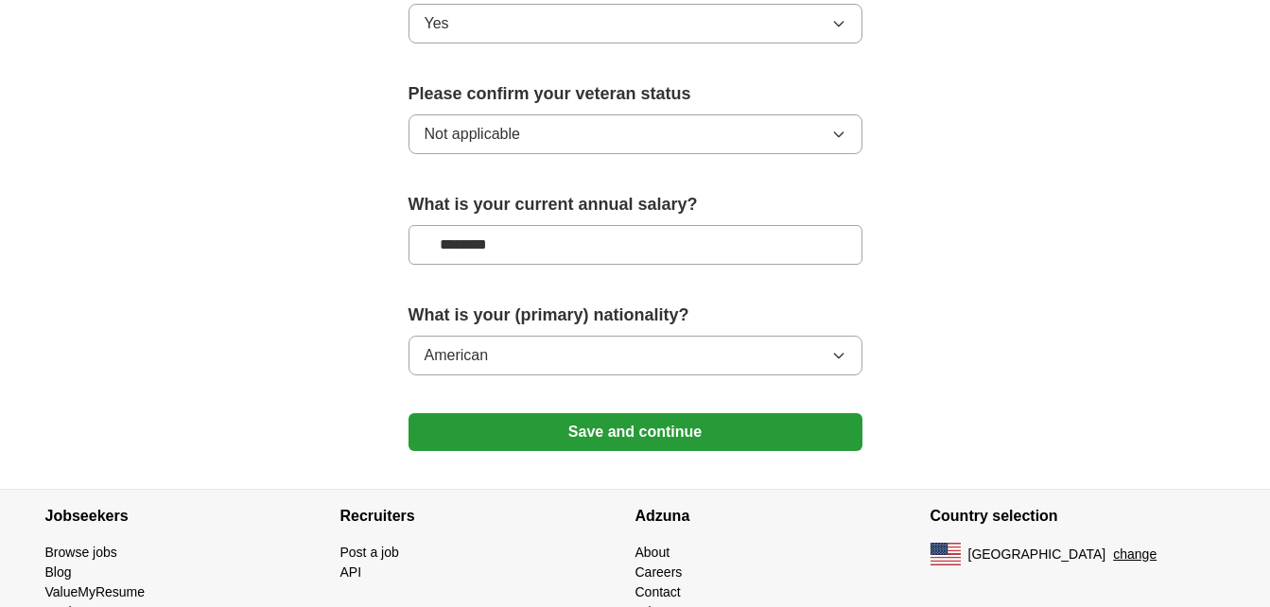
scroll to position [1338, 0]
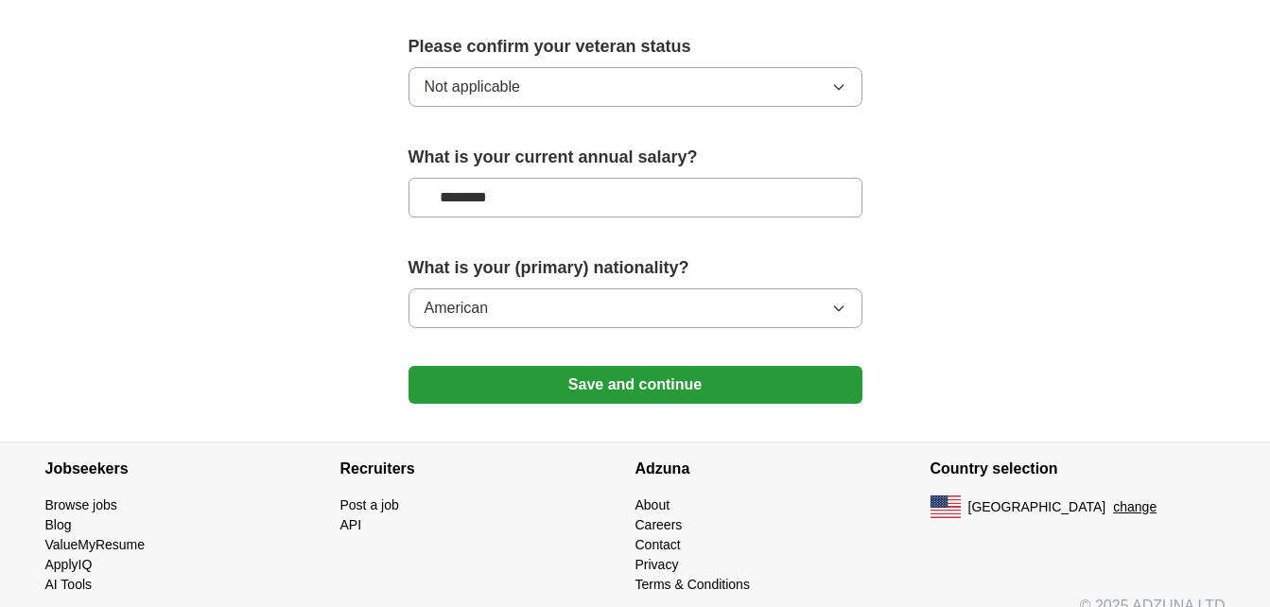
click at [639, 366] on button "Save and continue" at bounding box center [636, 385] width 454 height 38
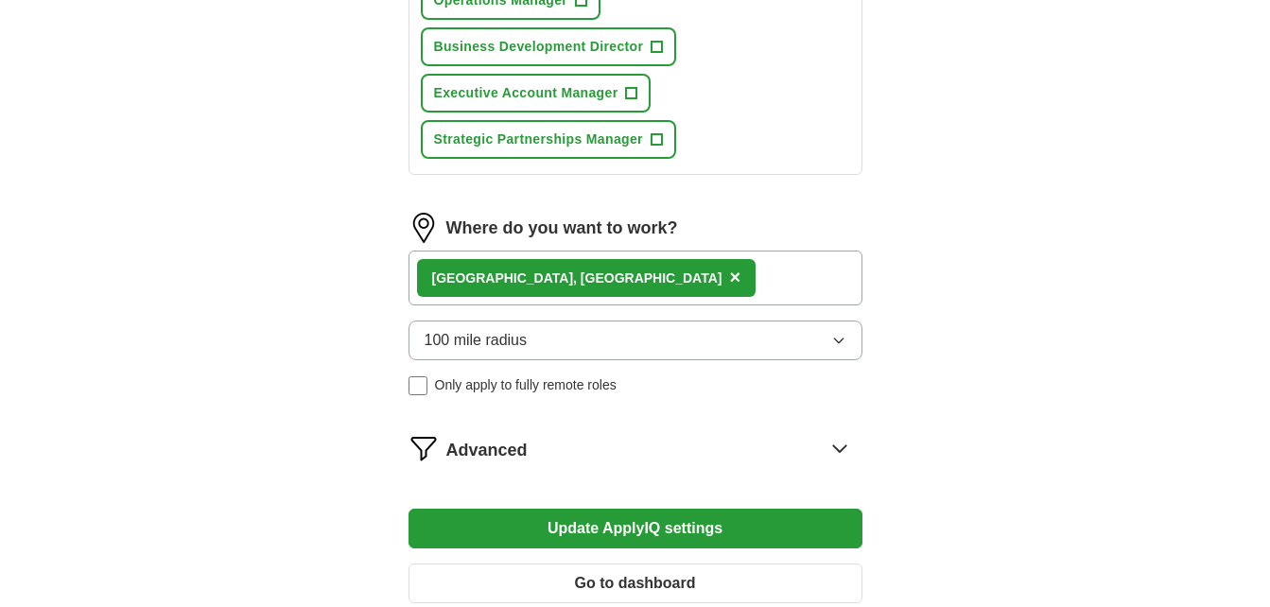
scroll to position [1040, 0]
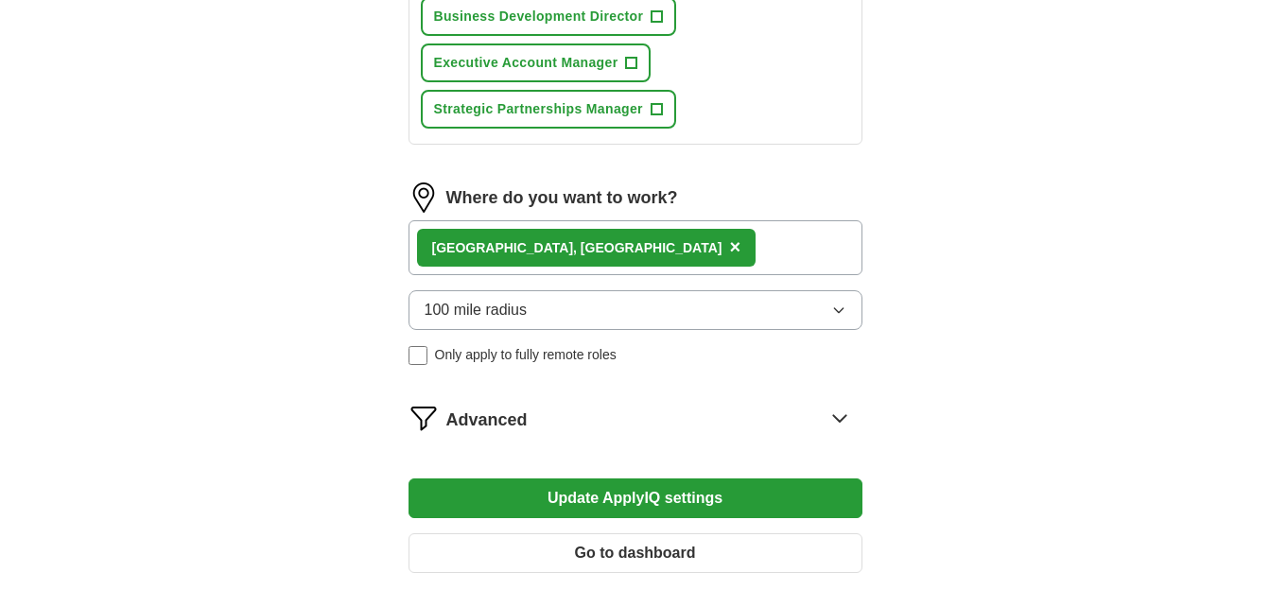
click at [839, 416] on icon at bounding box center [840, 418] width 30 height 30
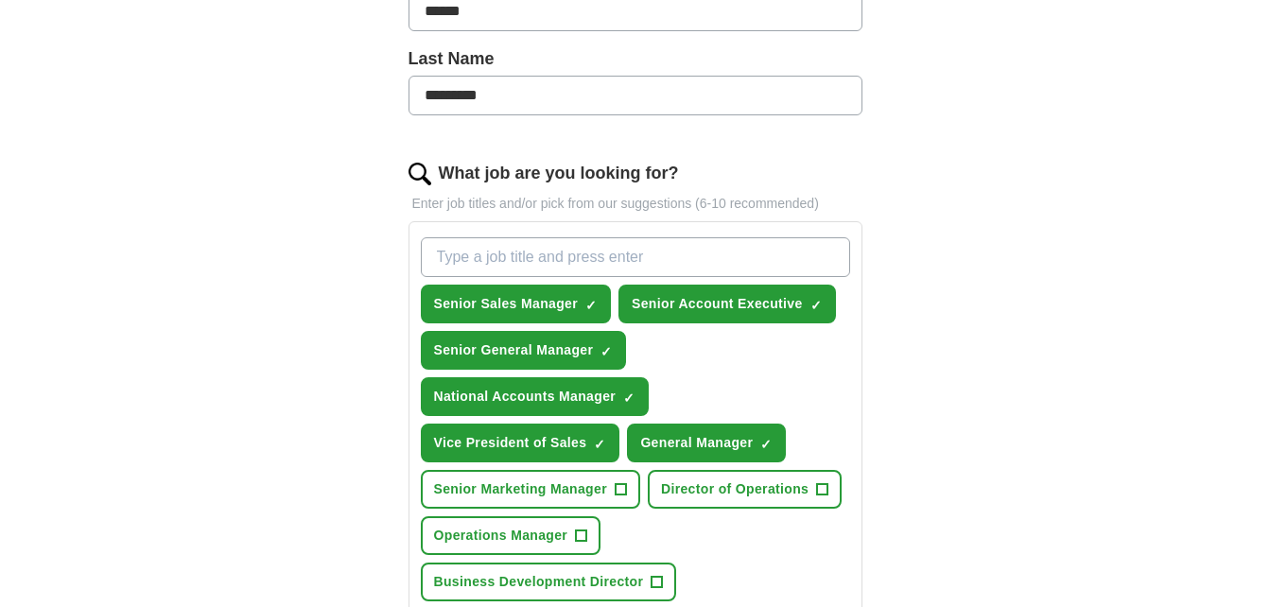
scroll to position [473, 0]
